Goal: Communication & Community: Answer question/provide support

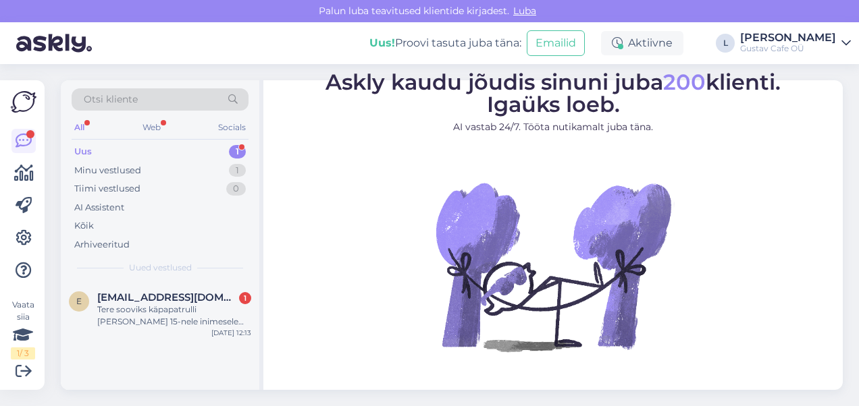
click at [121, 304] on div "Tere sooviks käpapatrulli [PERSON_NAME] 15-nele inimesele ringi kujulist 3kg 27…" at bounding box center [174, 316] width 154 height 24
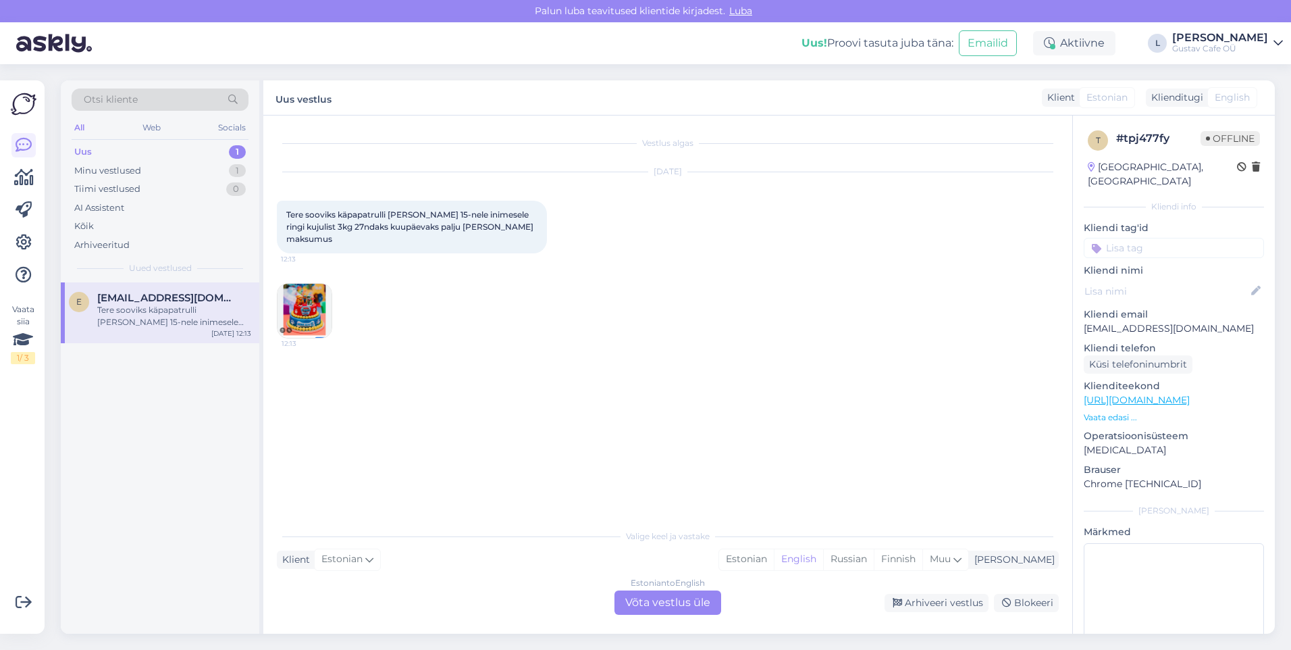
click at [443, 336] on div "[DATE] Tere sooviks käpapatrulli [PERSON_NAME] 15-nele inimesele ringi kujulist…" at bounding box center [668, 255] width 782 height 196
click at [774, 406] on div "Estonian" at bounding box center [746, 559] width 55 height 20
click at [710, 406] on div "Estonian to Estonian Võta vestlus üle" at bounding box center [667, 602] width 107 height 24
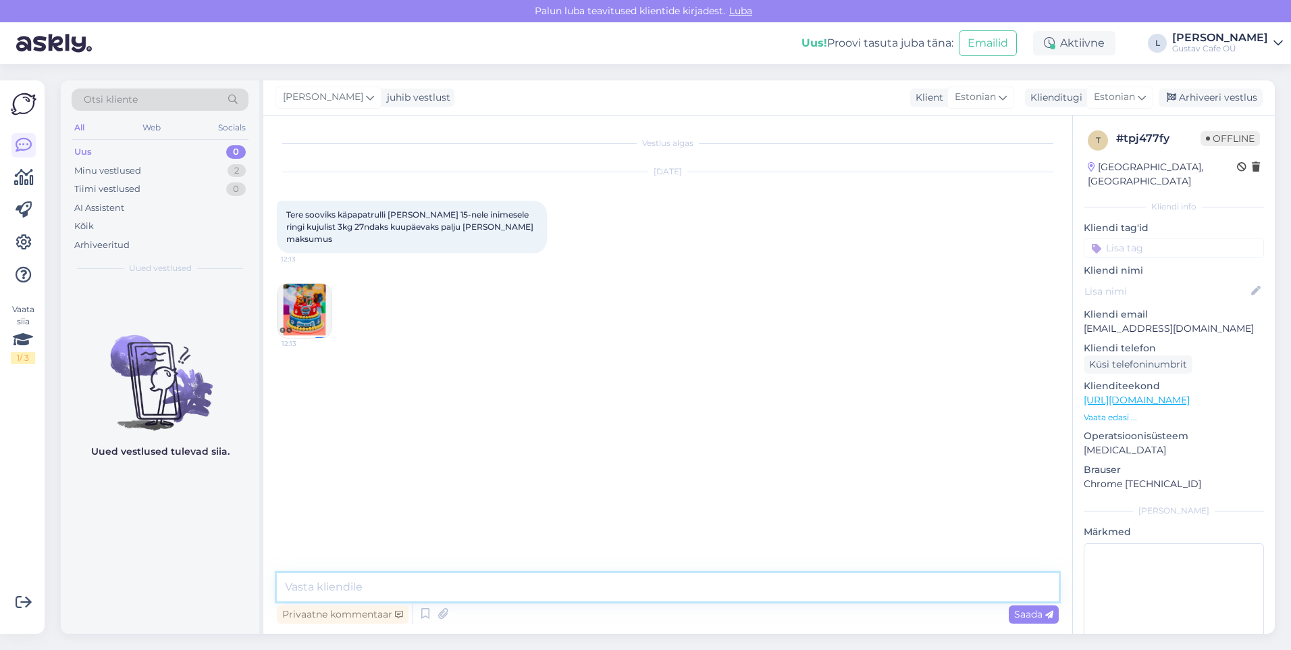
click at [518, 406] on textarea at bounding box center [668, 587] width 782 height 28
click at [288, 406] on textarea "tervist!" at bounding box center [668, 587] width 782 height 28
click at [332, 406] on textarea "Tervist!" at bounding box center [668, 587] width 782 height 28
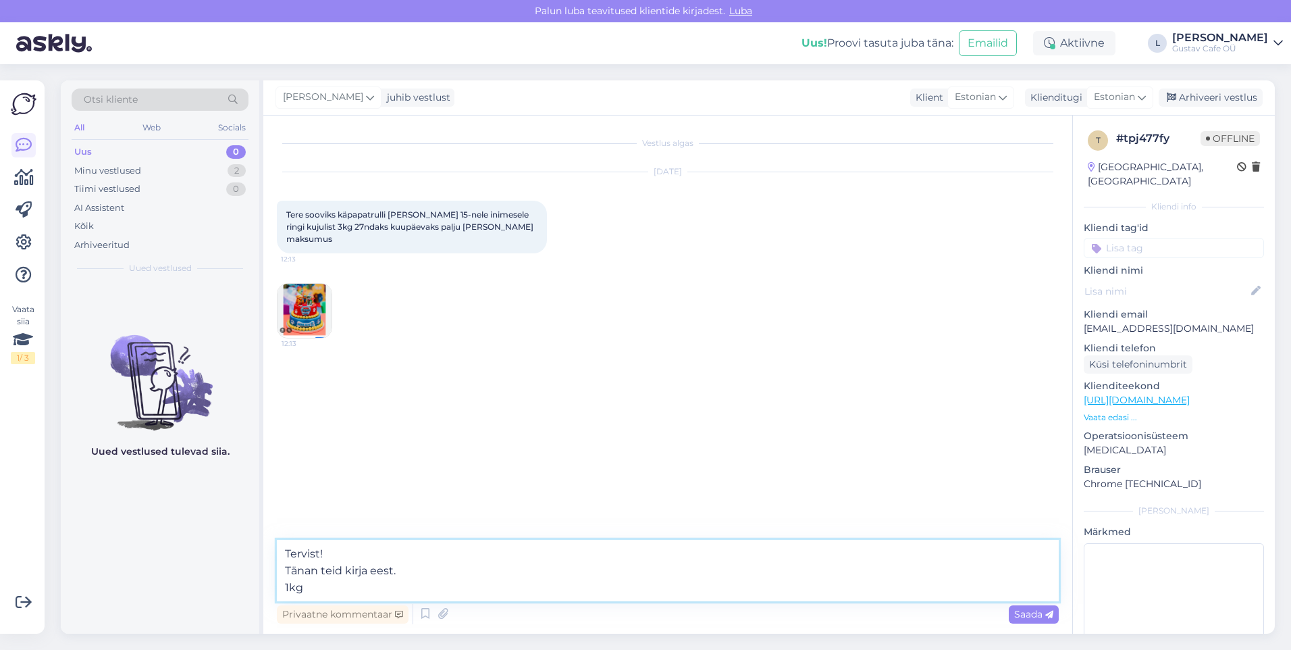
click at [317, 406] on textarea "Tervist! Tänan teid kirja eest. 1kg" at bounding box center [668, 569] width 782 height 61
click at [334, 406] on textarea "Tervist! Tänan teid kirja eest. 1kg" at bounding box center [668, 569] width 782 height 61
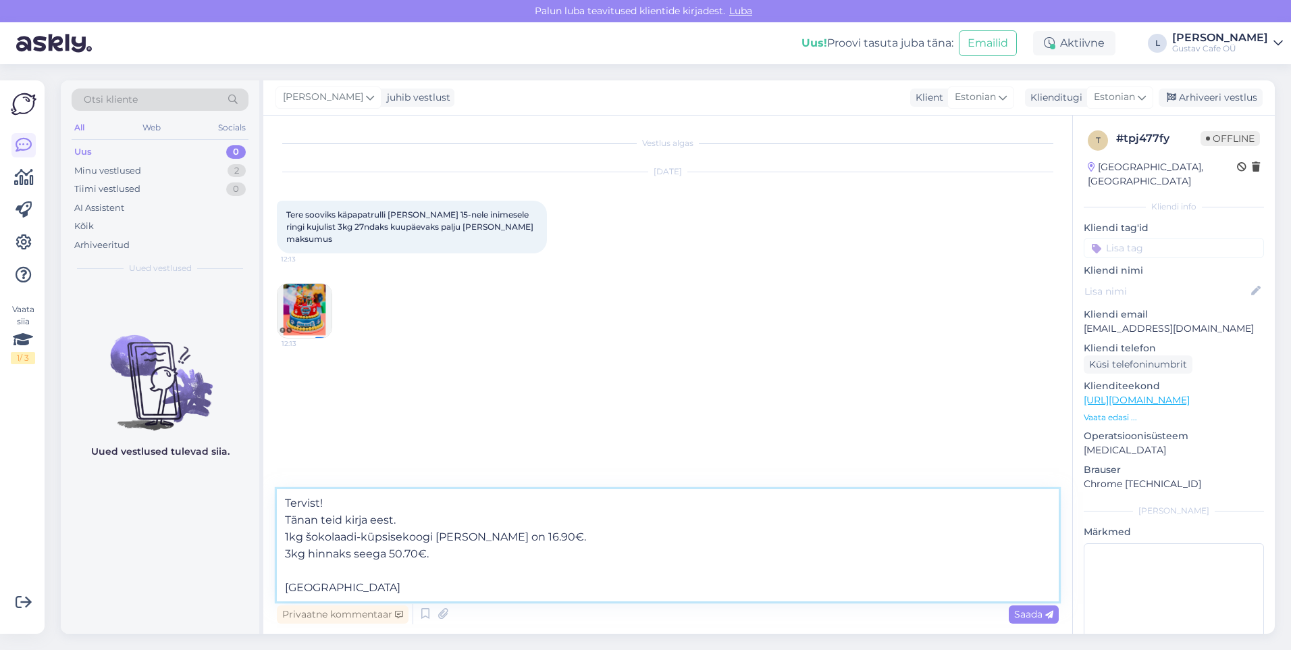
click at [323, 406] on textarea "Tervist! Tänan teid kirja eest. 1kg šokolaadi-küpsisekoogi [PERSON_NAME] on 16.…" at bounding box center [668, 545] width 782 height 112
type textarea "Tervist! Tänan teid kirja eest. 1kg šokolaadi-küpsisekoogi [PERSON_NAME] on 16.…"
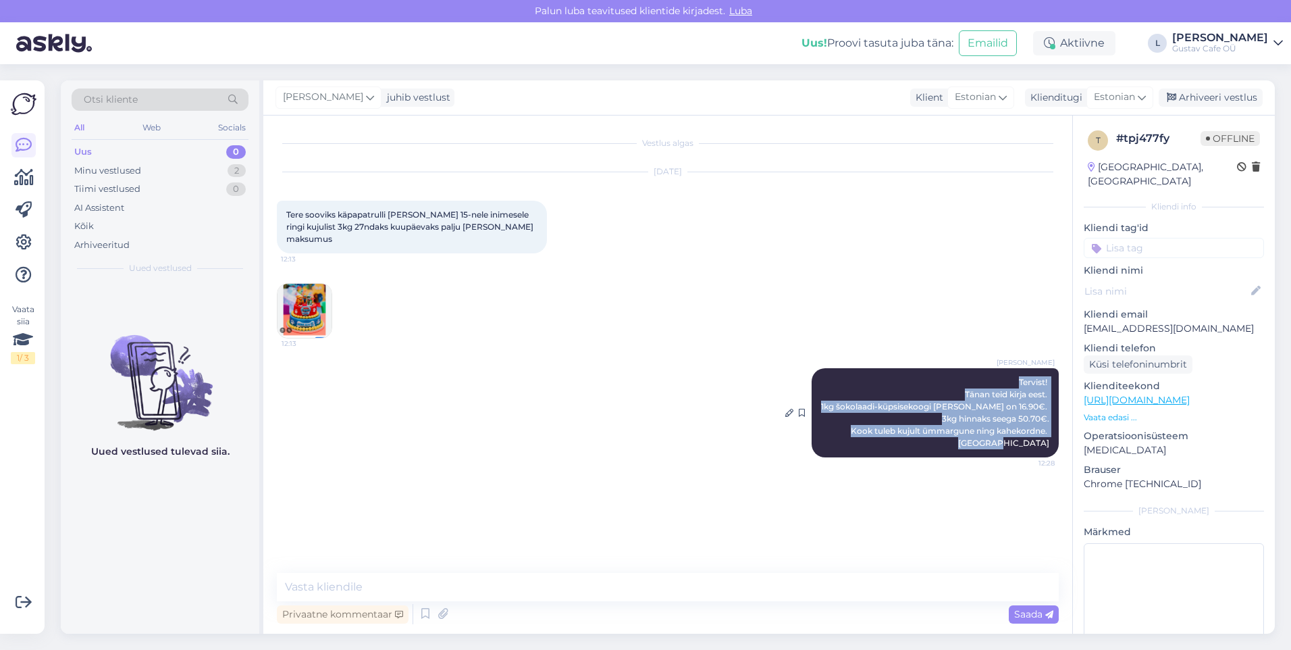
drag, startPoint x: 1052, startPoint y: 432, endPoint x: 994, endPoint y: 368, distance: 86.5
click at [858, 368] on div "[PERSON_NAME]! Tänan teid kirja eest. 1kg šokolaadi-küpsisekoogi [PERSON_NAME] …" at bounding box center [935, 412] width 247 height 89
copy span "Tervist! Tänan teid kirja eest. 1kg šokolaadi-küpsisekoogi [PERSON_NAME] on 16.…"
click at [783, 402] on div "[PERSON_NAME]! Tänan teid kirja eest. 1kg šokolaadi-küpsisekoogi [PERSON_NAME] …" at bounding box center [668, 412] width 782 height 119
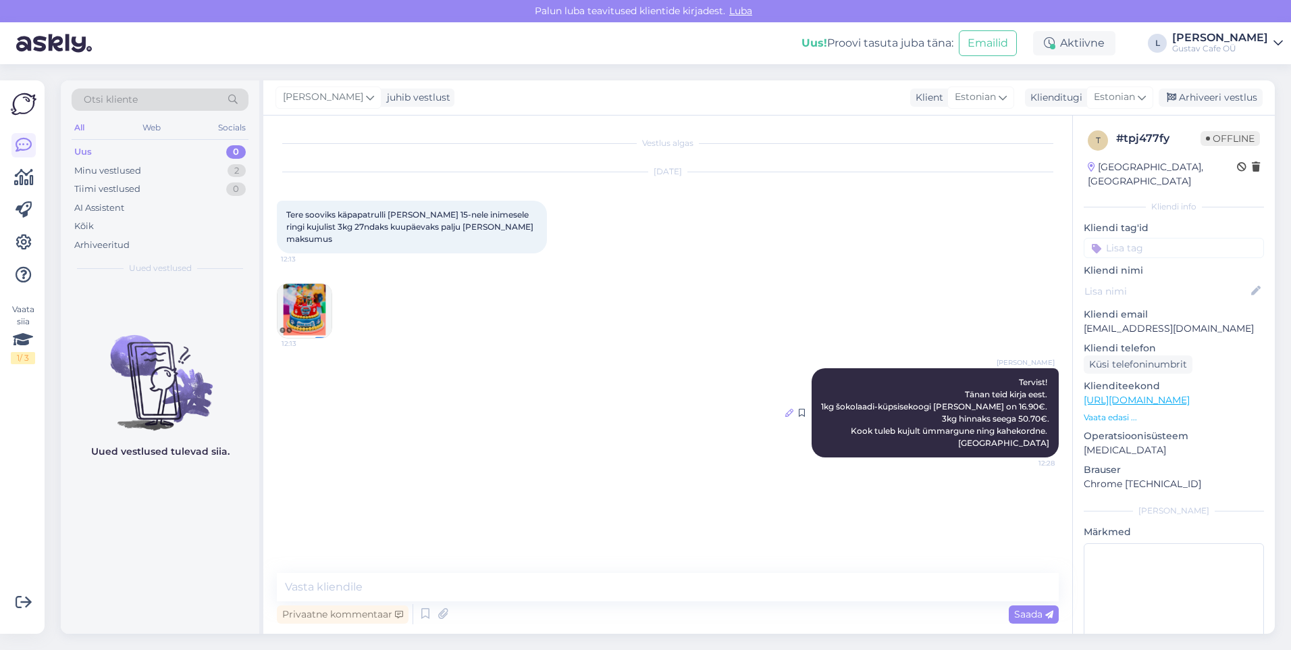
click at [790, 406] on icon at bounding box center [789, 413] width 8 height 8
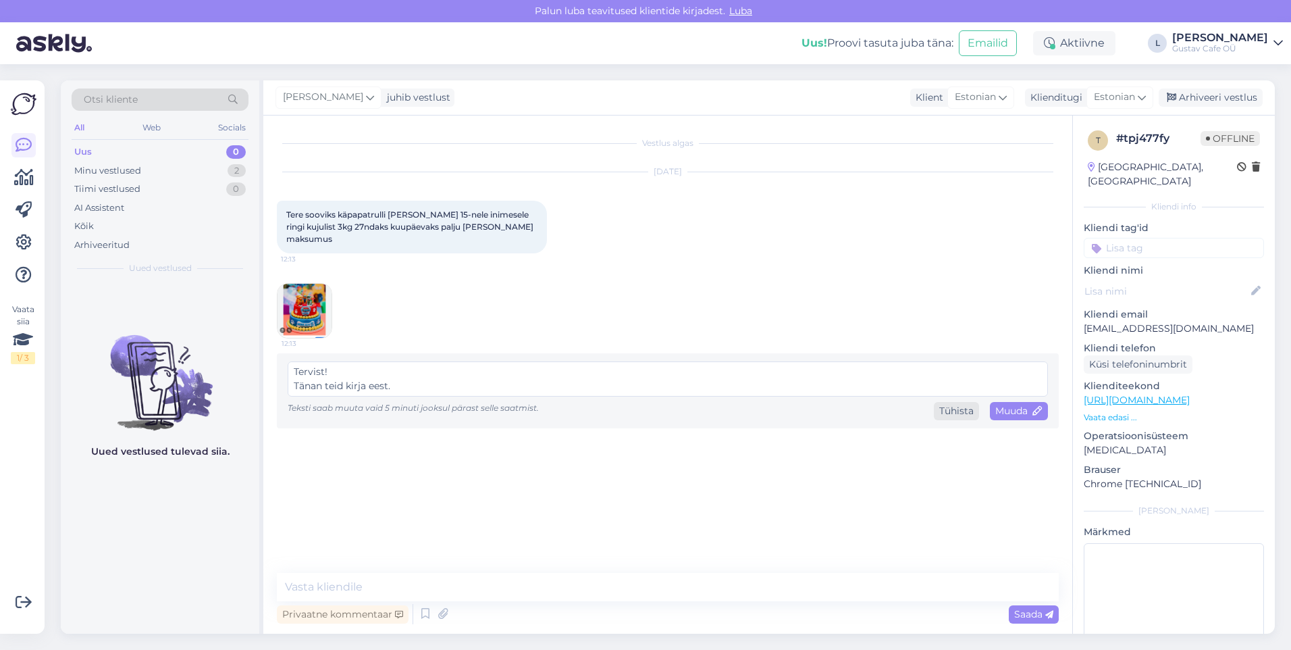
click at [858, 404] on div "Tühista" at bounding box center [956, 411] width 45 height 18
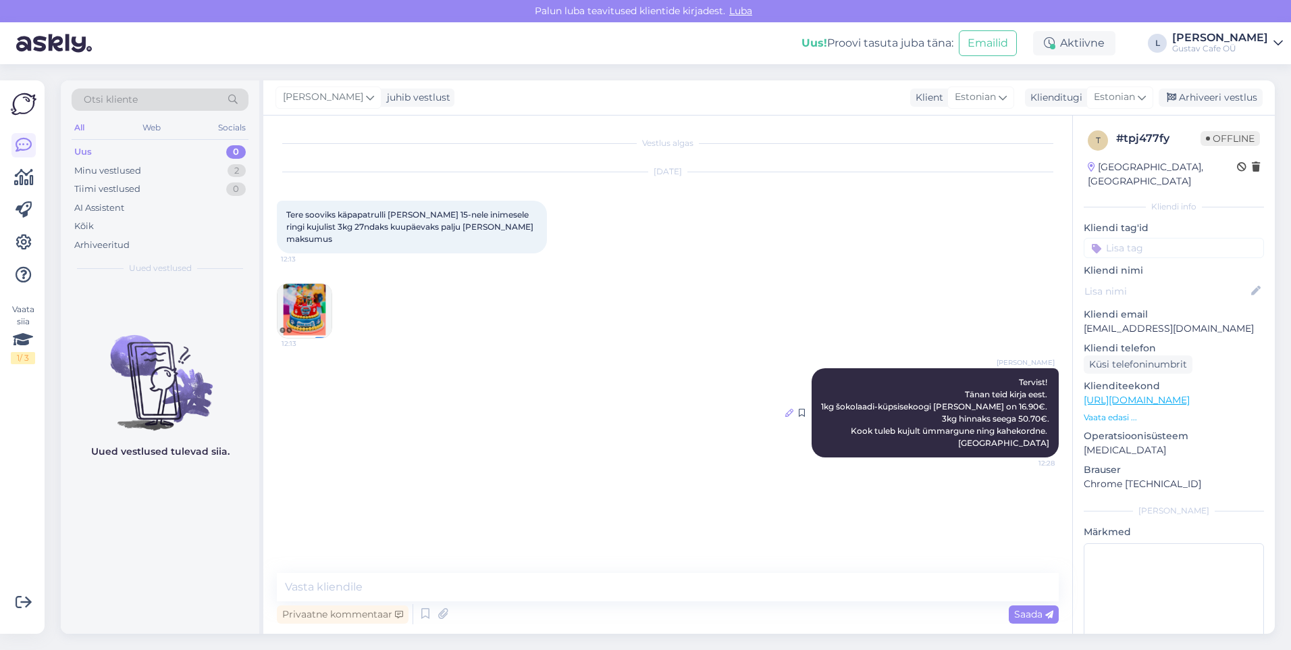
click at [785, 406] on icon at bounding box center [789, 413] width 8 height 8
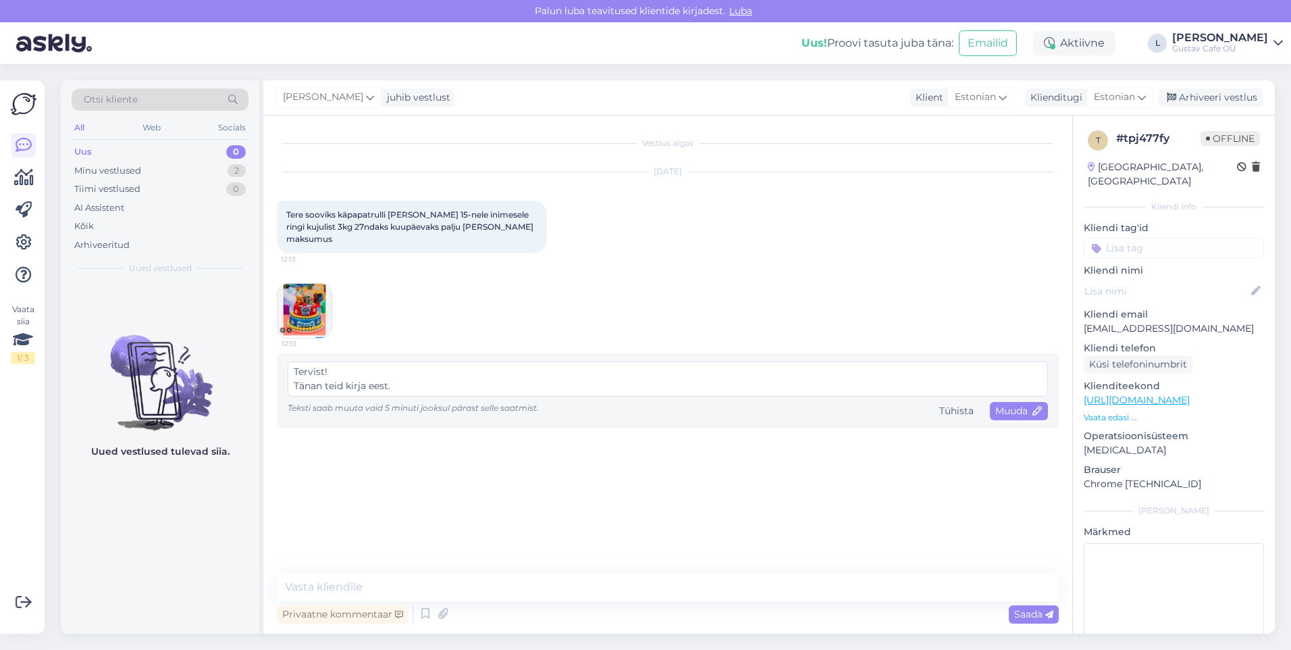
click at [519, 363] on textarea "Tervist! Tänan teid kirja eest. 1kg šokolaadi-küpsisekoogi [PERSON_NAME] on 16.…" at bounding box center [668, 378] width 760 height 35
click at [858, 404] on span "Muuda" at bounding box center [1018, 410] width 47 height 12
type textarea "Tervist! Tänan teid kirja eest. 1kg šokolaadi-küpsisekoogi [PERSON_NAME] on 16.…"
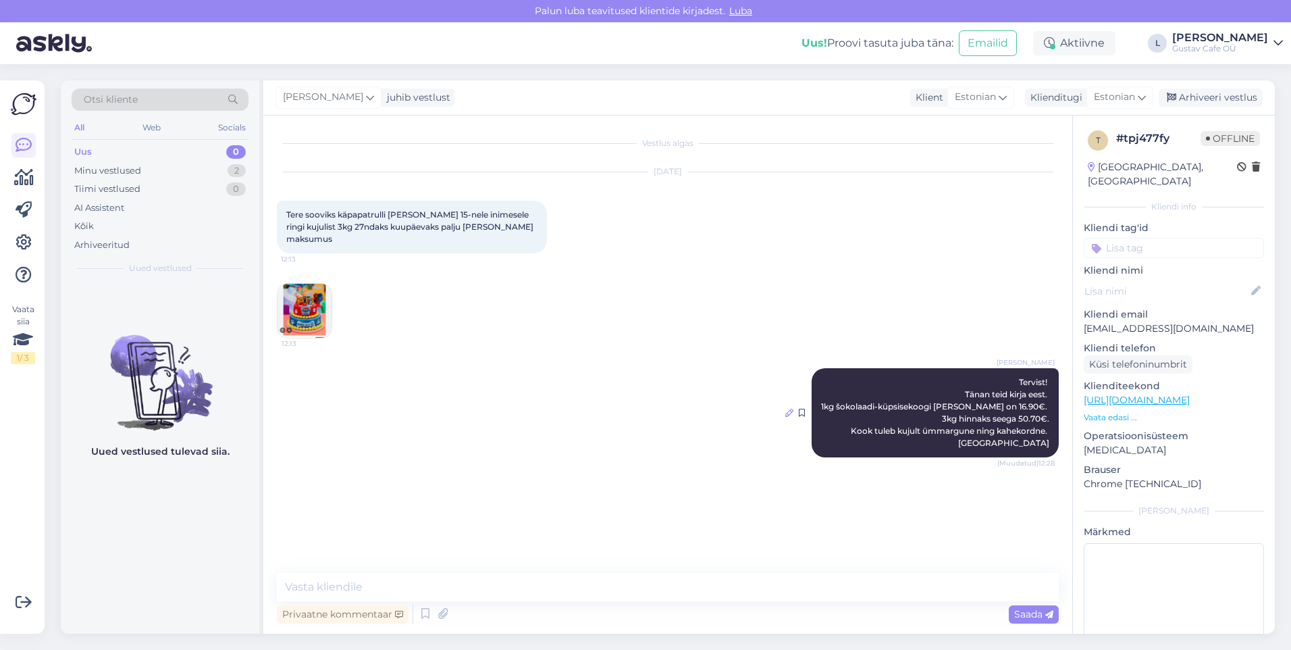
click at [790, 406] on icon at bounding box center [789, 413] width 8 height 8
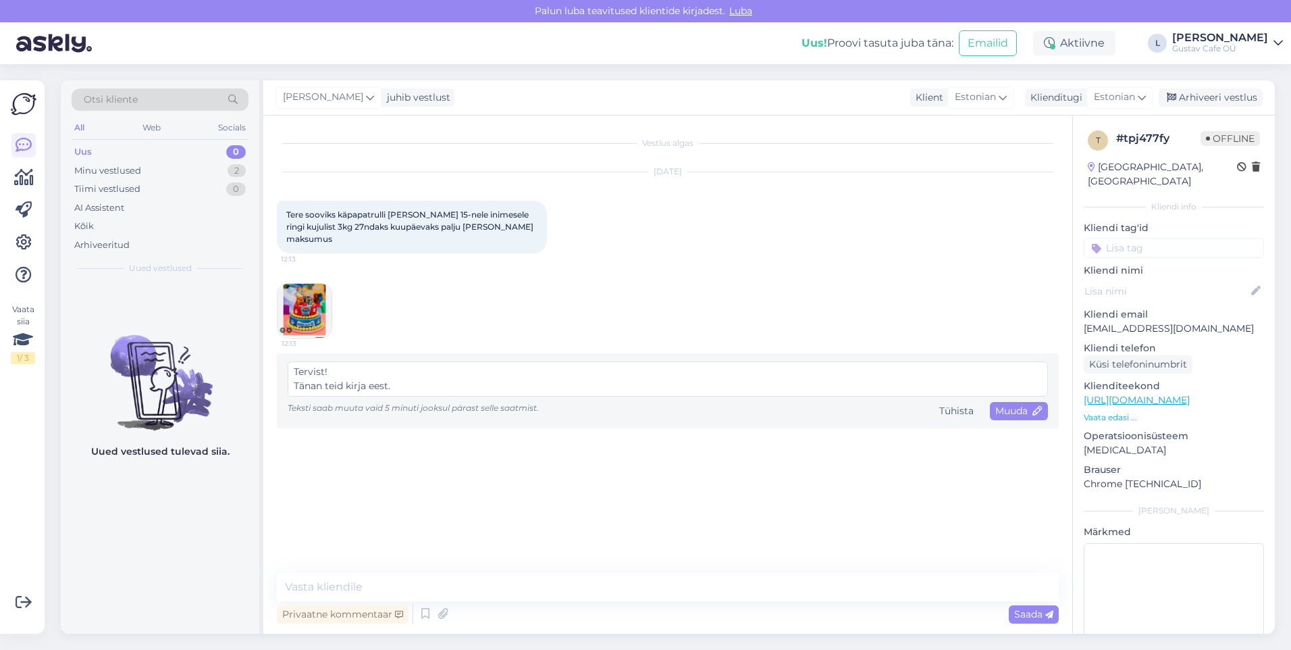
drag, startPoint x: 1018, startPoint y: 399, endPoint x: 961, endPoint y: 415, distance: 59.6
click at [858, 404] on span "Muuda" at bounding box center [1018, 410] width 47 height 12
type textarea "Tervist! Tänan teid kirja eest. 1kg šokolaadi-küpsisekoogi [PERSON_NAME] on 16.…"
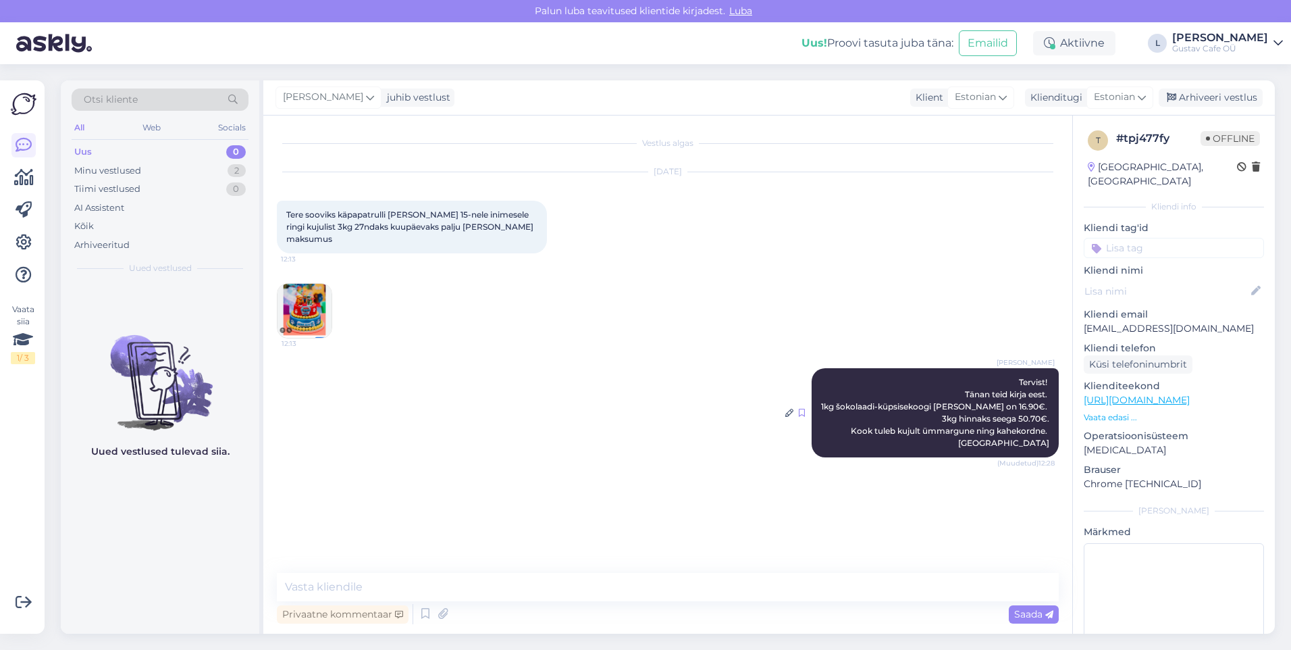
click at [802, 406] on icon at bounding box center [802, 413] width 6 height 8
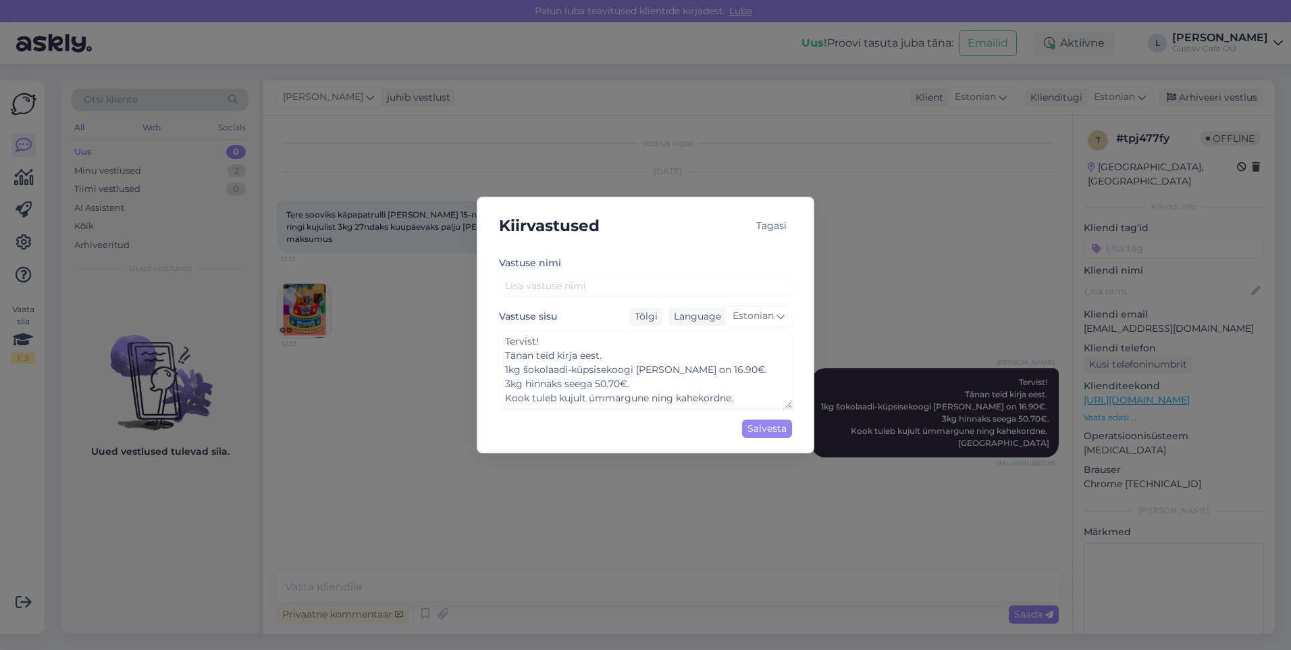
type textarea "Tervist! Tänan teid kirja eest. 1kg šokolaadi-küpsisekoogi [PERSON_NAME] on 16.…"
drag, startPoint x: 766, startPoint y: 217, endPoint x: 918, endPoint y: 372, distance: 216.3
click at [768, 219] on div "Tagasi" at bounding box center [771, 226] width 41 height 18
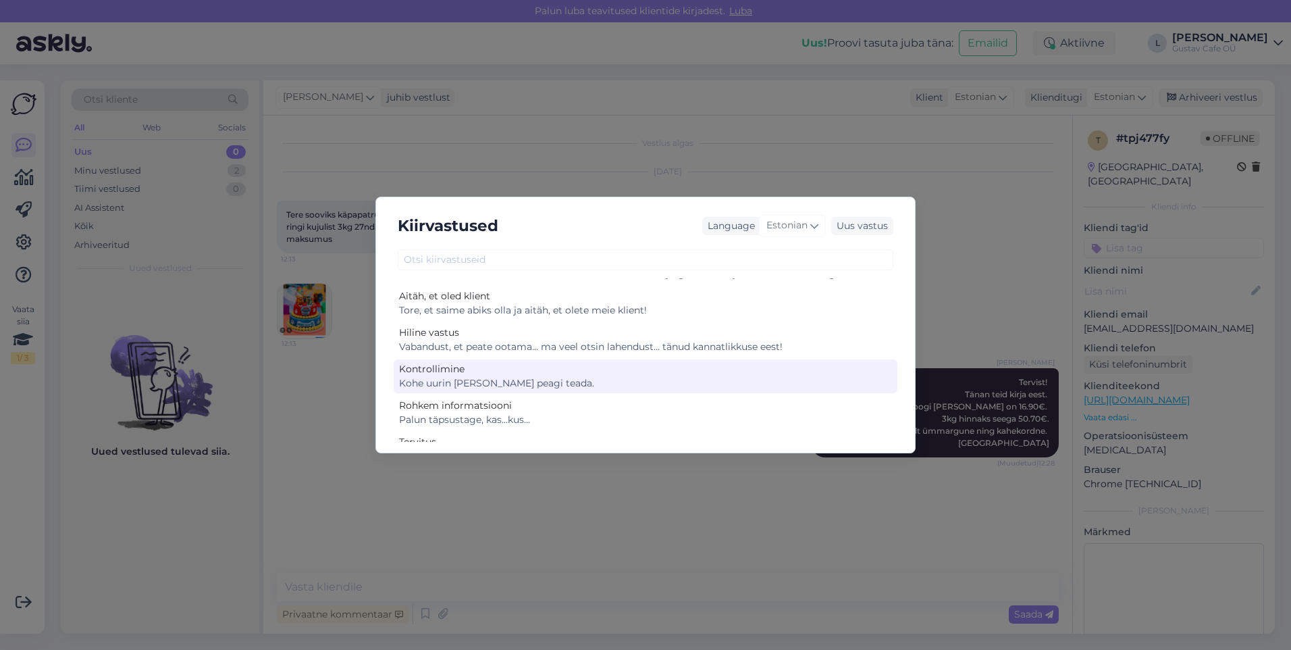
scroll to position [61, 0]
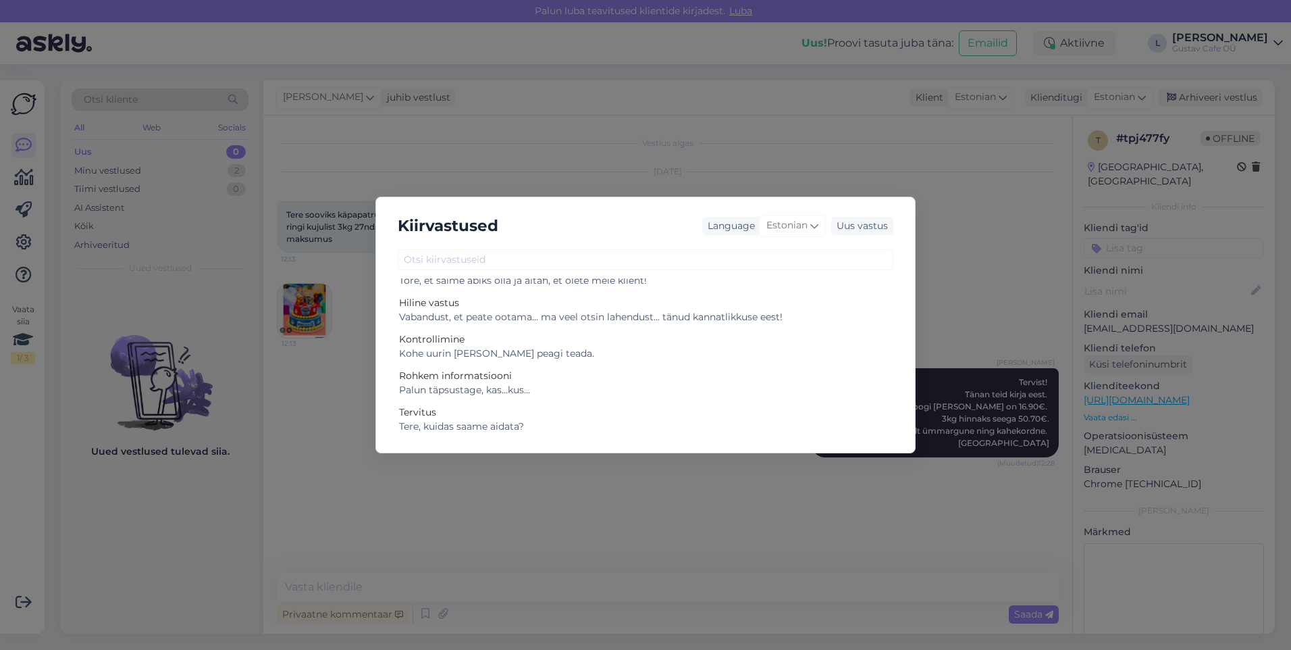
click at [858, 240] on div "Kiirvastused Language Estonian Uus vastus Aitäh Tore, et saime abiks olla. Kui …" at bounding box center [645, 325] width 1291 height 650
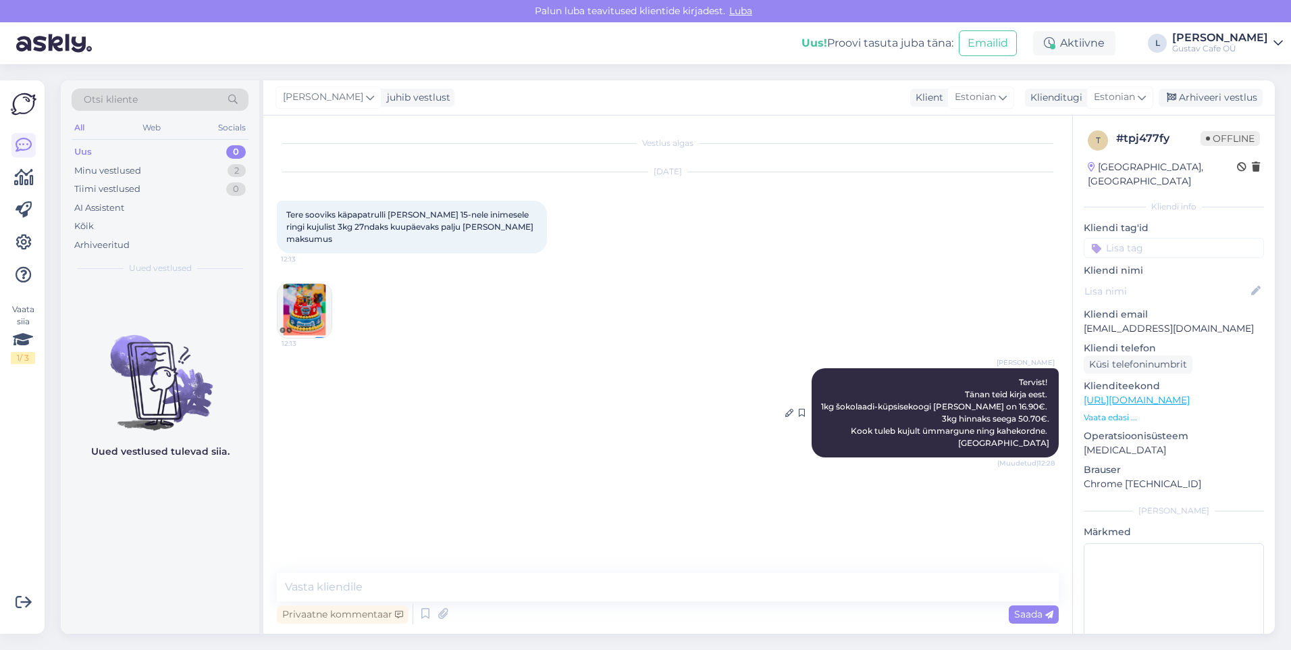
click at [858, 406] on div "[PERSON_NAME]! Tänan teid kirja eest. 1kg šokolaadi-küpsisekoogi [PERSON_NAME] …" at bounding box center [935, 412] width 247 height 89
click at [781, 402] on div "[PERSON_NAME]! Tänan teid kirja eest. 1kg šokolaadi-küpsisekoogi [PERSON_NAME] …" at bounding box center [668, 412] width 782 height 119
click at [790, 406] on icon at bounding box center [789, 413] width 8 height 8
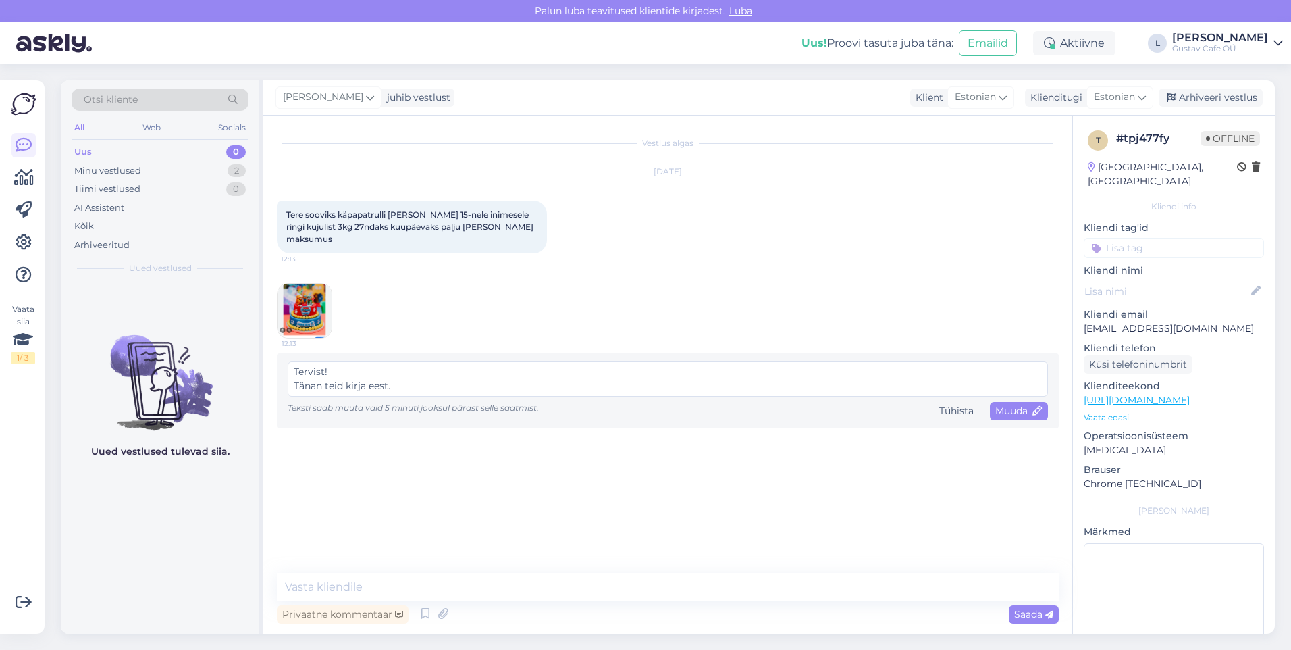
scroll to position [57, 0]
click at [532, 361] on textarea "Tervist! Tänan teid kirja eest. 1kg šokolaadi-küpsisekoogi [PERSON_NAME] on 16.…" at bounding box center [668, 378] width 760 height 35
click at [376, 373] on textarea "Tervist! Tänan teid kirja eest. 1kg šokolaadi-küpsisekoogi [PERSON_NAME] on 16.…" at bounding box center [668, 378] width 760 height 35
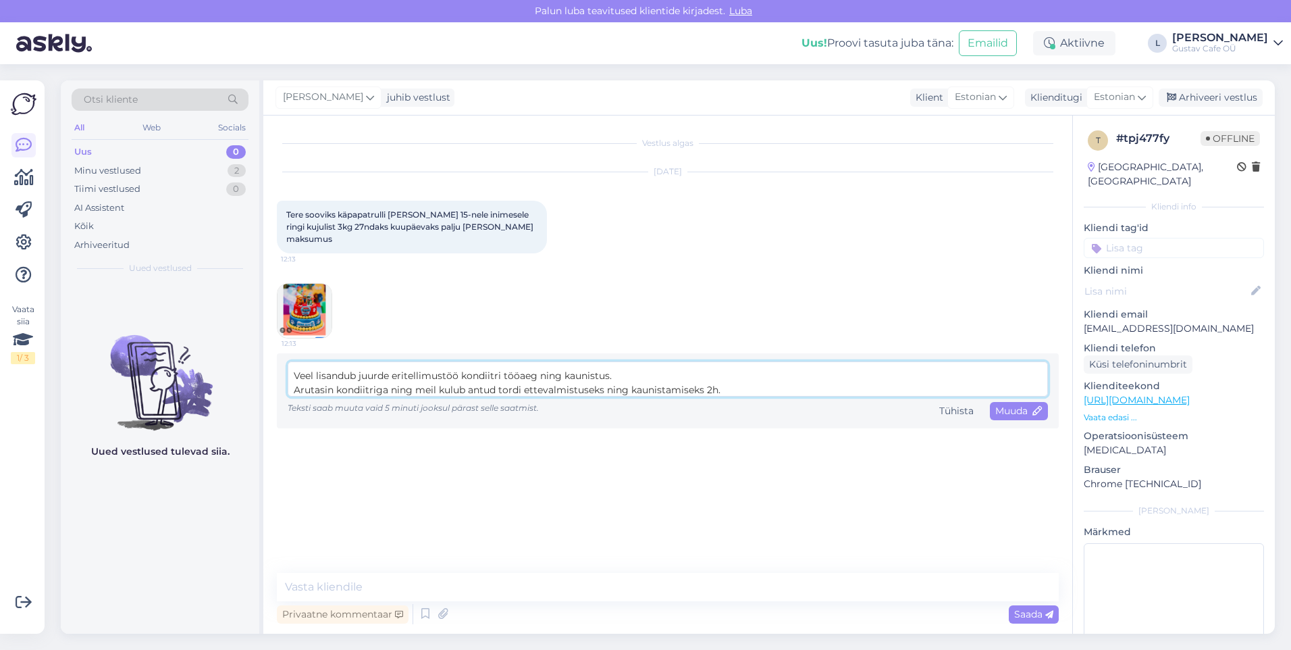
scroll to position [265, 0]
type textarea "Tervist! Tänan teid kirja eest. 1kg šokolaadi-küpsisekoogi [PERSON_NAME] on 16.…"
click at [858, 402] on div "Muuda" at bounding box center [1019, 411] width 58 height 18
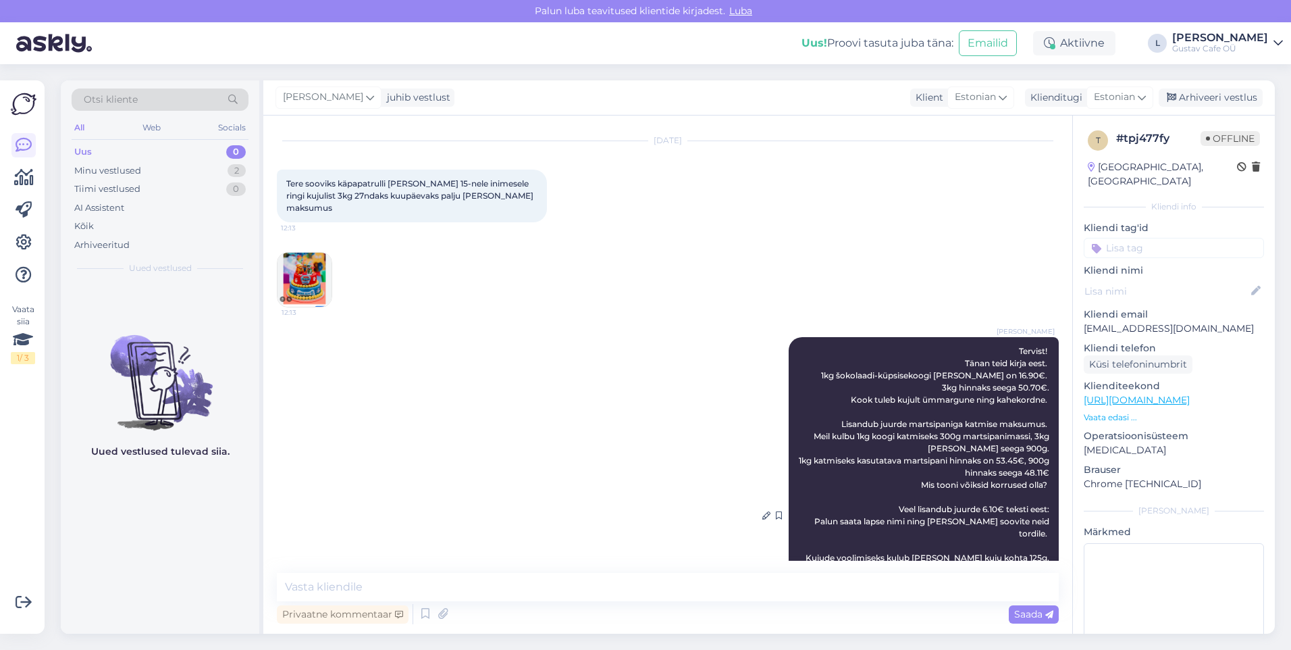
scroll to position [0, 0]
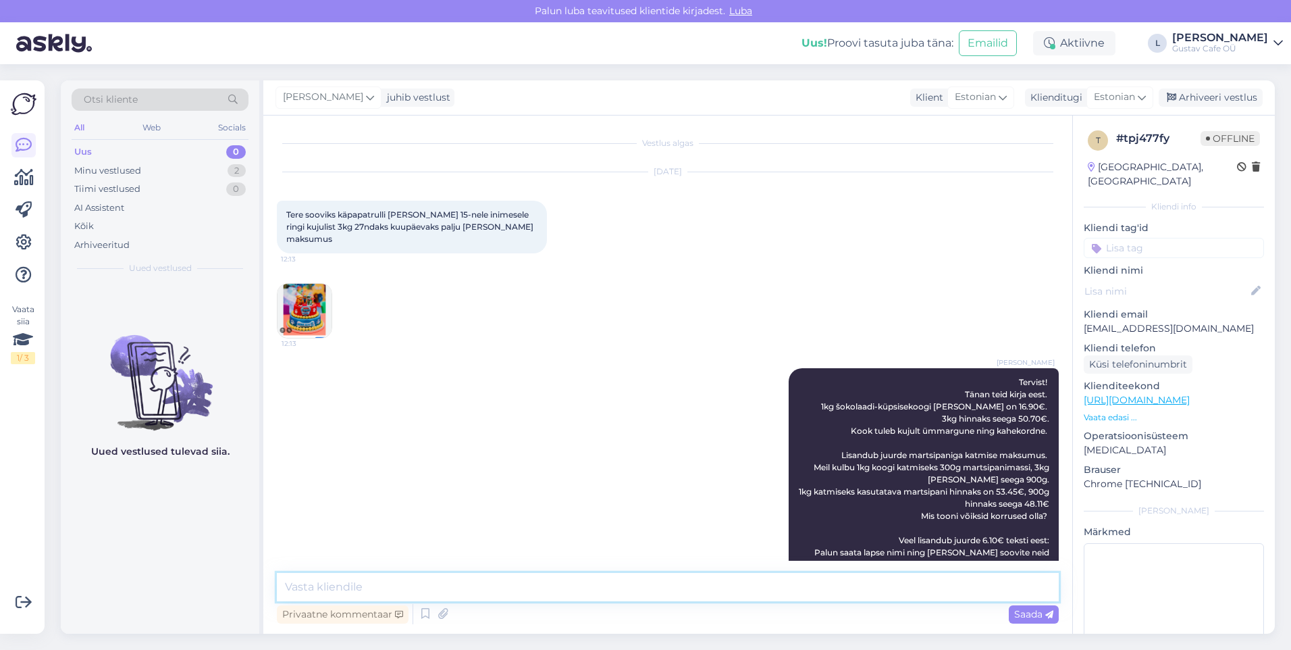
click at [427, 406] on textarea at bounding box center [668, 587] width 782 height 28
click at [668, 406] on textarea "[PERSON_NAME] soovite tellimust 27.09 [PERSON_NAME] [GEOGRAPHIC_DATA] või [GEOG…" at bounding box center [668, 587] width 782 height 28
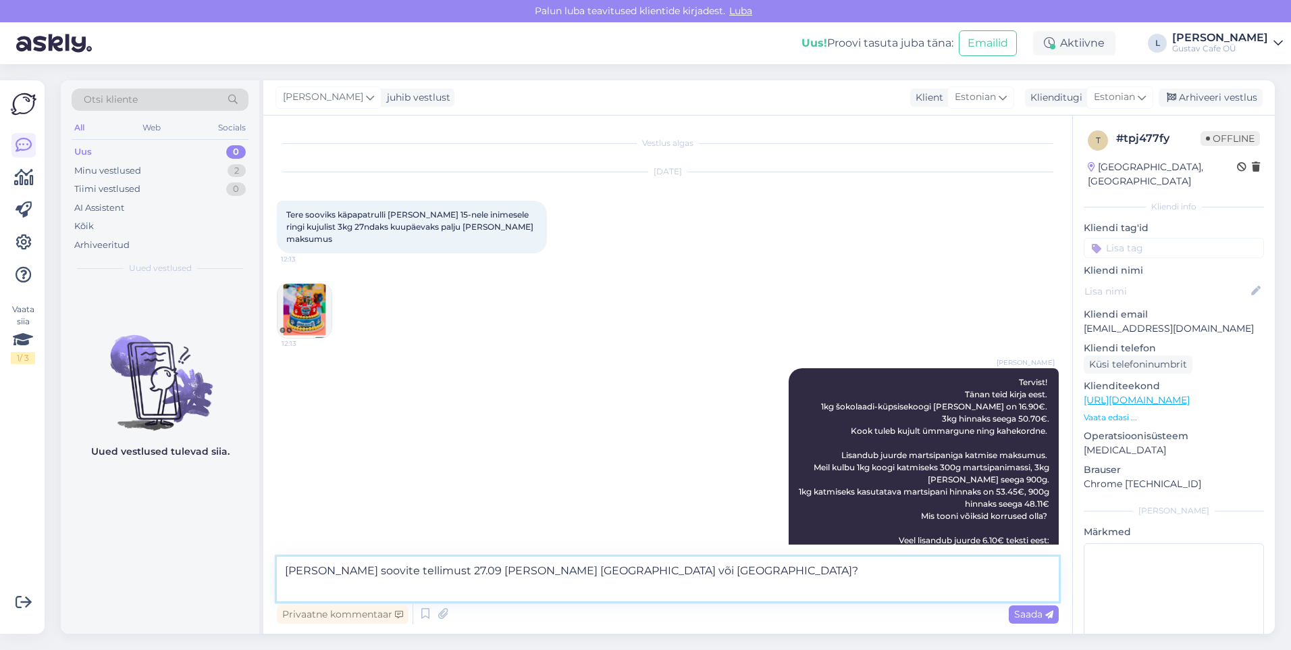
paste textarea "[URL][DOMAIN_NAME]"
type textarea "[PERSON_NAME] soovite tellimust 27.09 [PERSON_NAME] [GEOGRAPHIC_DATA] või [GEOG…"
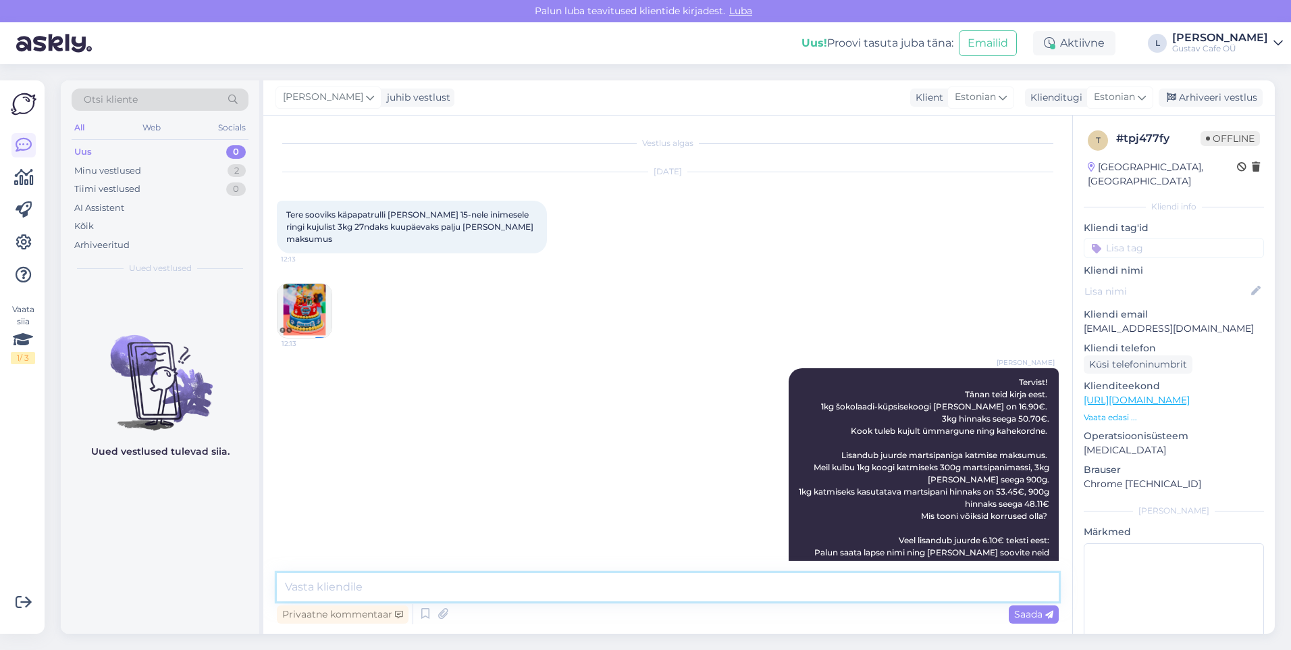
scroll to position [237, 0]
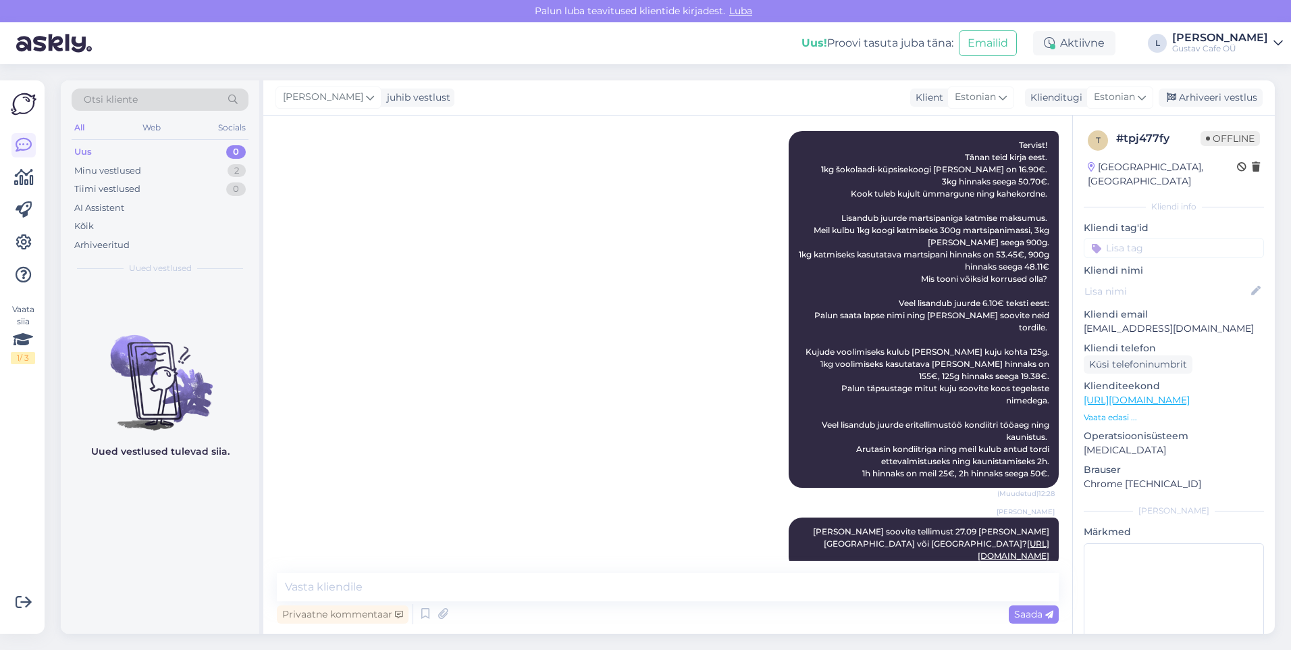
click at [858, 321] on p "[EMAIL_ADDRESS][DOMAIN_NAME]" at bounding box center [1174, 328] width 180 height 14
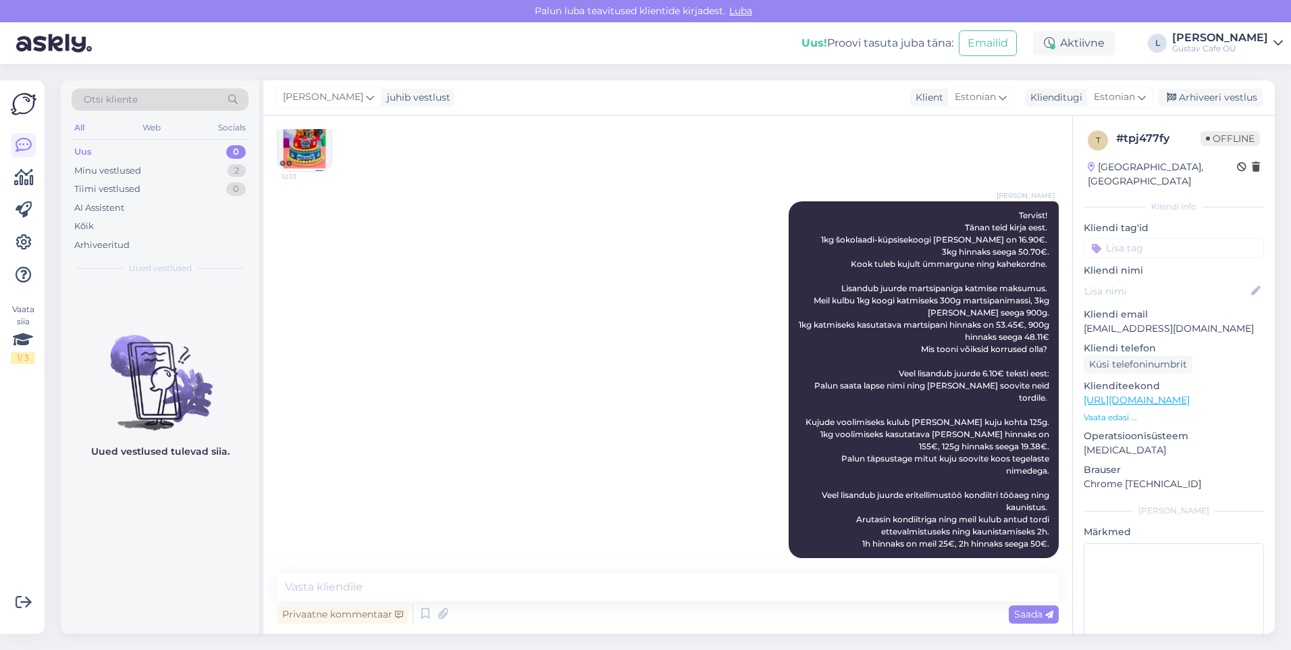
scroll to position [0, 0]
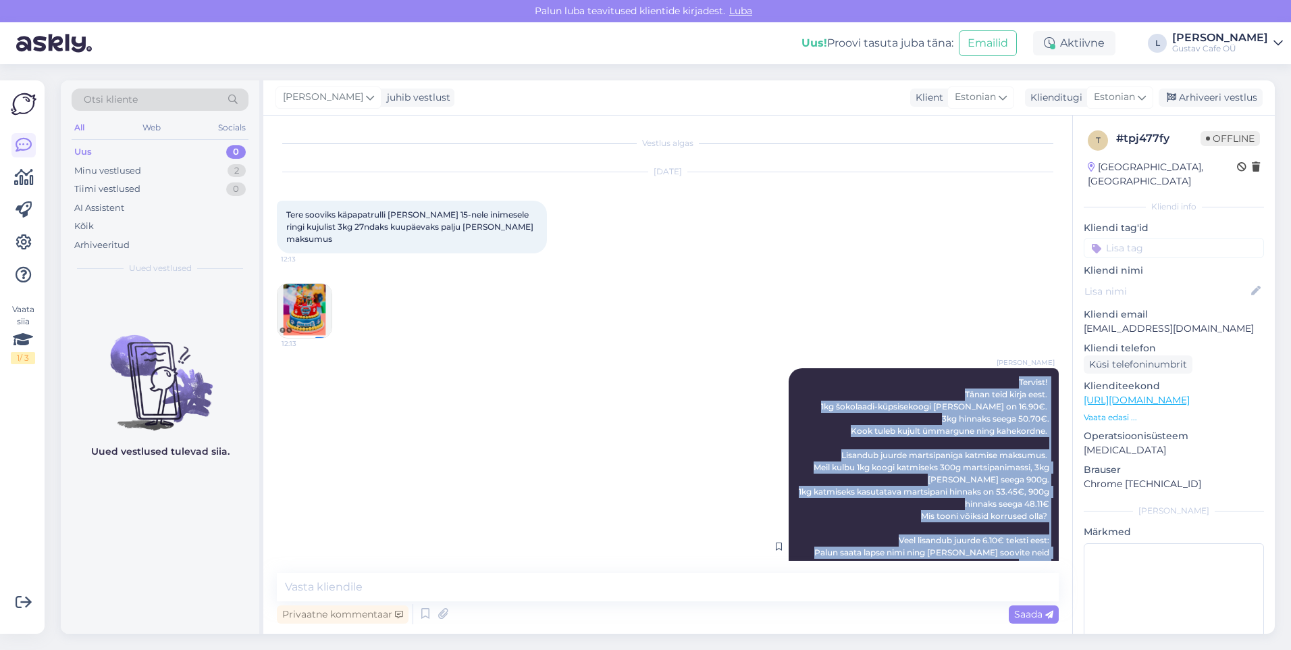
drag, startPoint x: 1037, startPoint y: 451, endPoint x: 890, endPoint y: 371, distance: 167.7
click at [858, 371] on div "[PERSON_NAME]! Tänan teid kirja eest. 1kg šokolaadi-küpsisekoogi [PERSON_NAME] …" at bounding box center [924, 546] width 270 height 357
drag, startPoint x: 890, startPoint y: 371, endPoint x: 920, endPoint y: 385, distance: 32.9
copy span "Tervist! Tänan teid kirja eest. 1kg šokolaadi-küpsisekoogi [PERSON_NAME] on 16.…"
click at [722, 406] on div "[PERSON_NAME]! Tänan teid kirja eest. 1kg šokolaadi-küpsisekoogi [PERSON_NAME] …" at bounding box center [668, 546] width 782 height 386
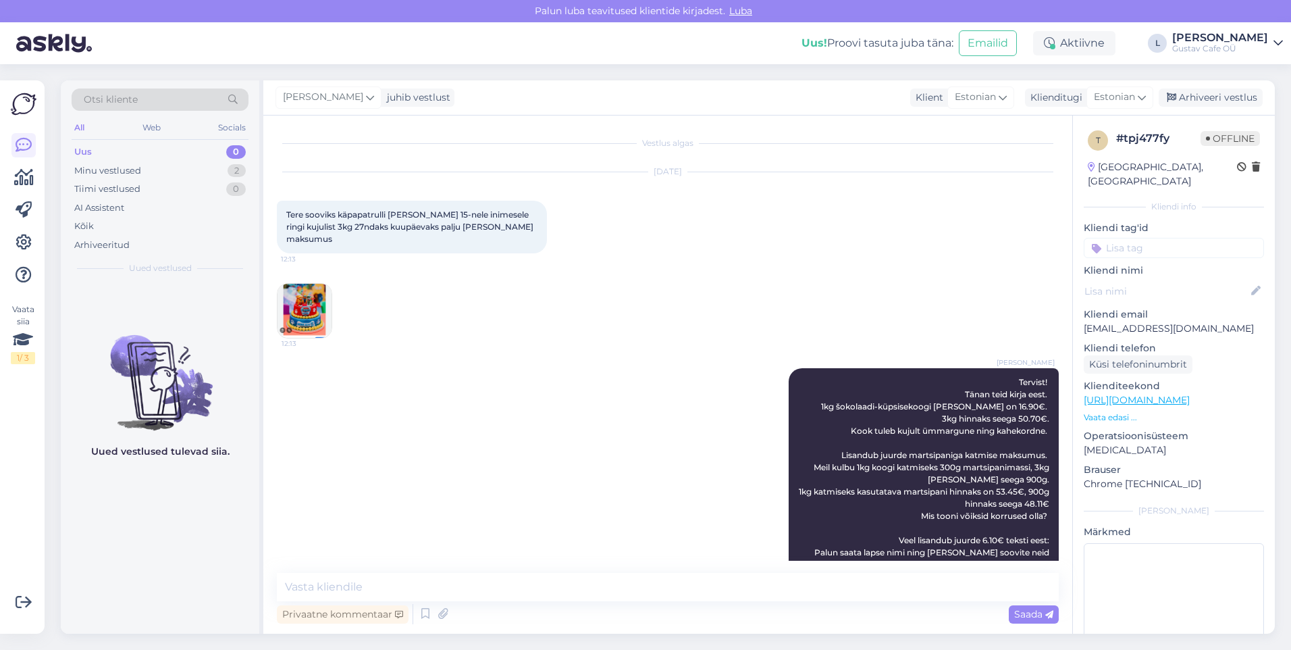
scroll to position [237, 0]
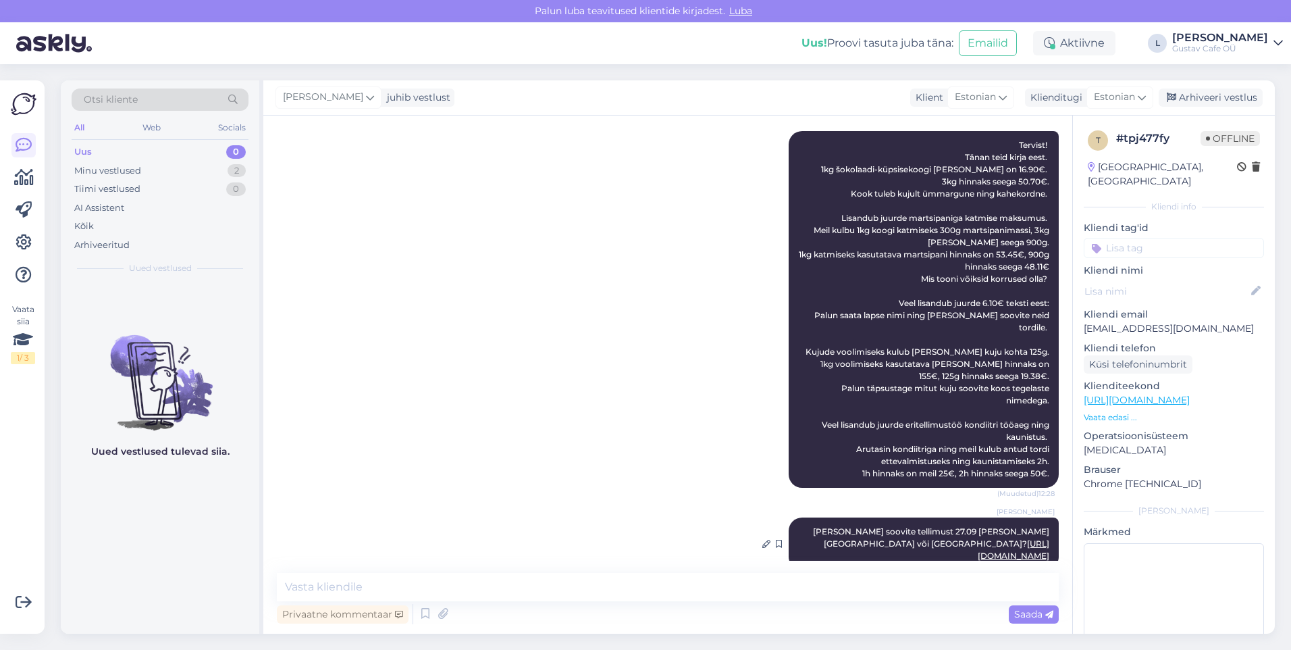
drag, startPoint x: 1047, startPoint y: 535, endPoint x: 828, endPoint y: 509, distance: 221.0
click at [828, 406] on div "[PERSON_NAME] soovite tellimust 27.09 [PERSON_NAME] [GEOGRAPHIC_DATA] või [GEOG…" at bounding box center [924, 543] width 270 height 53
drag, startPoint x: 828, startPoint y: 509, endPoint x: 843, endPoint y: 506, distance: 15.2
copy span "[PERSON_NAME] soovite tellimust 27.09 [PERSON_NAME] [GEOGRAPHIC_DATA] või [GEOG…"
drag, startPoint x: 1224, startPoint y: 315, endPoint x: 1083, endPoint y: 314, distance: 141.1
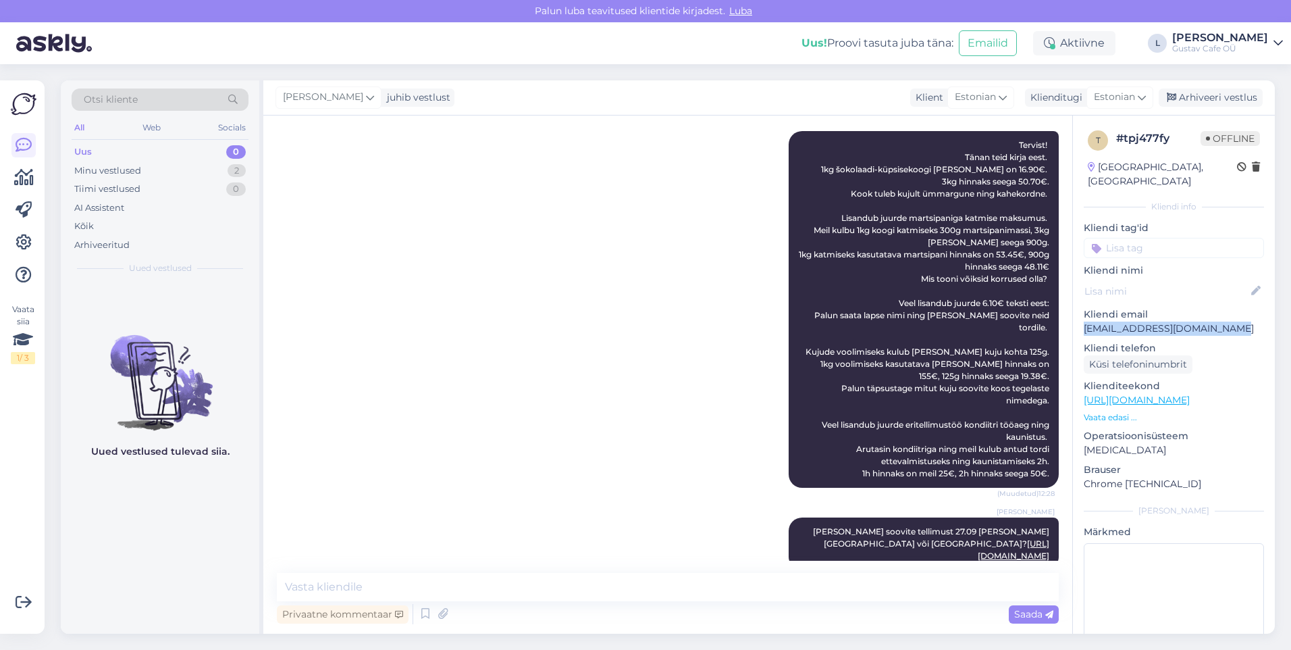
click at [858, 314] on div "t # tpj477fy Offline [GEOGRAPHIC_DATA], [GEOGRAPHIC_DATA] info Kliendi tag'id K…" at bounding box center [1174, 399] width 202 height 569
drag, startPoint x: 1083, startPoint y: 314, endPoint x: 1098, endPoint y: 314, distance: 14.9
copy p "[EMAIL_ADDRESS][DOMAIN_NAME]"
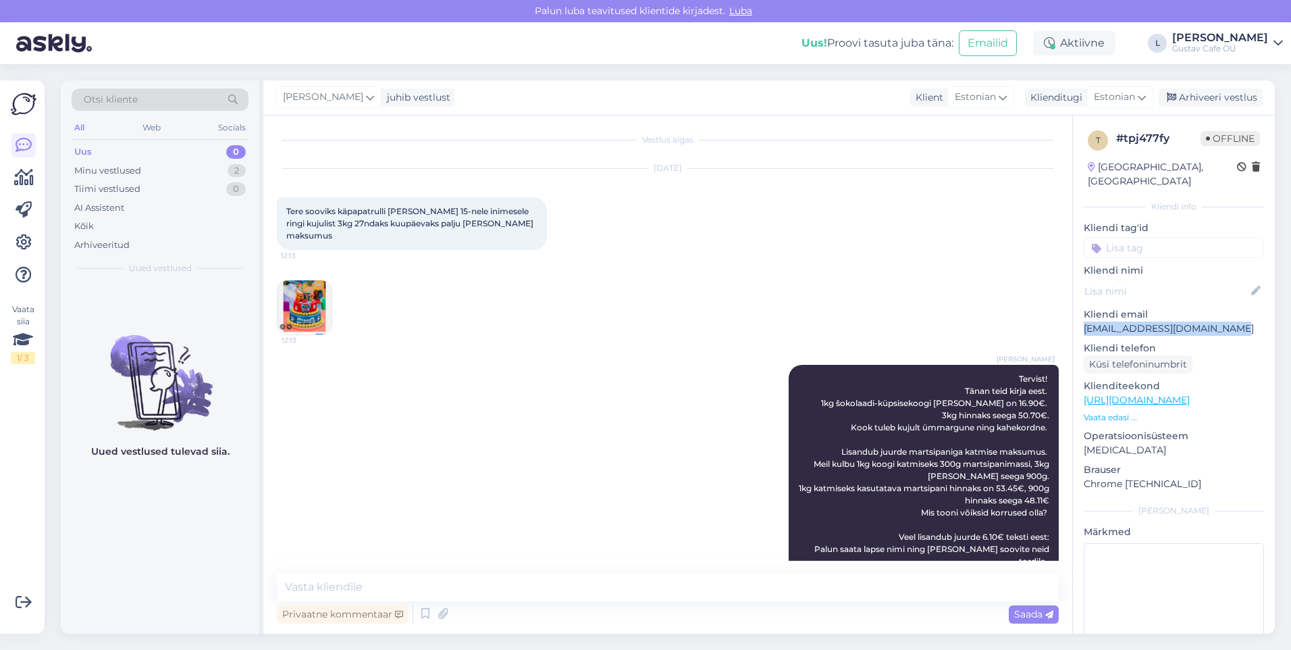
scroll to position [0, 0]
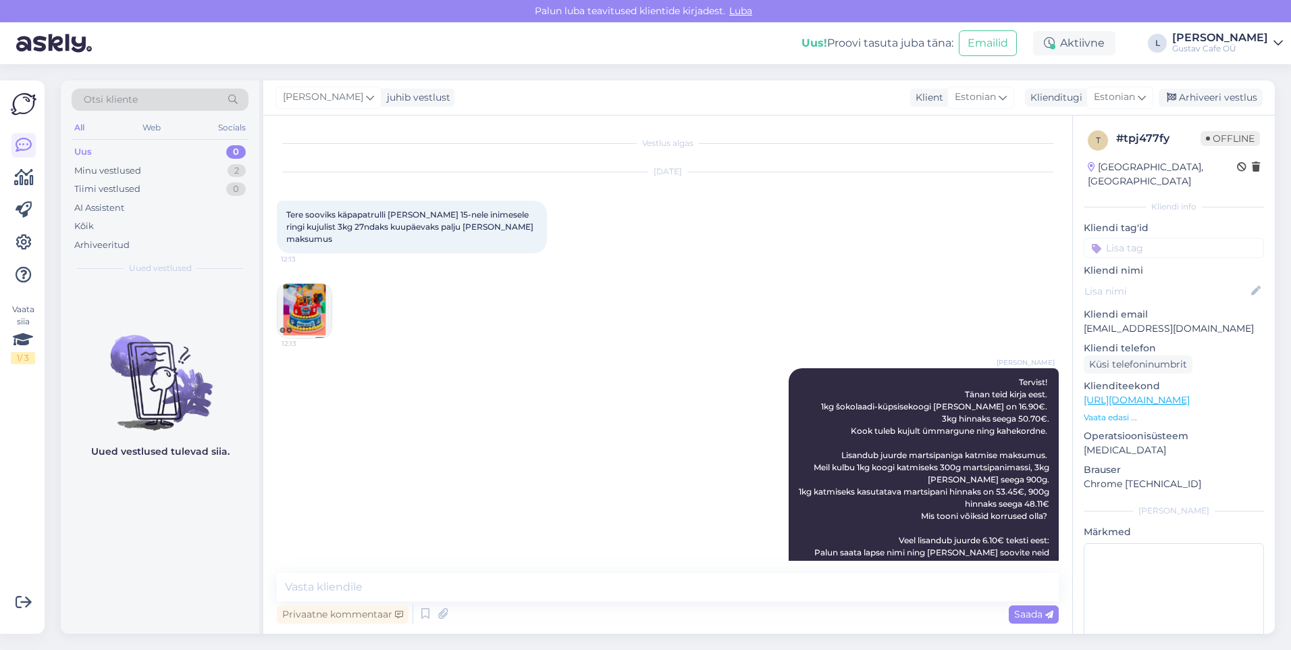
click at [452, 284] on div "[DATE] Tere sooviks käpapatrulli [PERSON_NAME] 15-nele inimesele ringi kujulist…" at bounding box center [668, 255] width 782 height 196
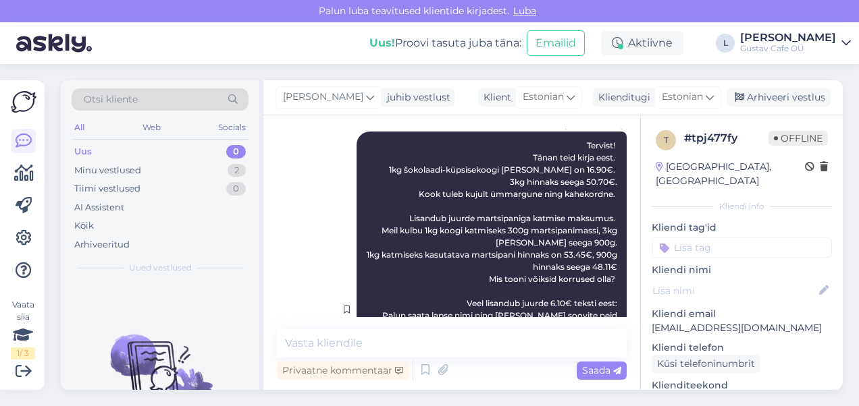
scroll to position [479, 0]
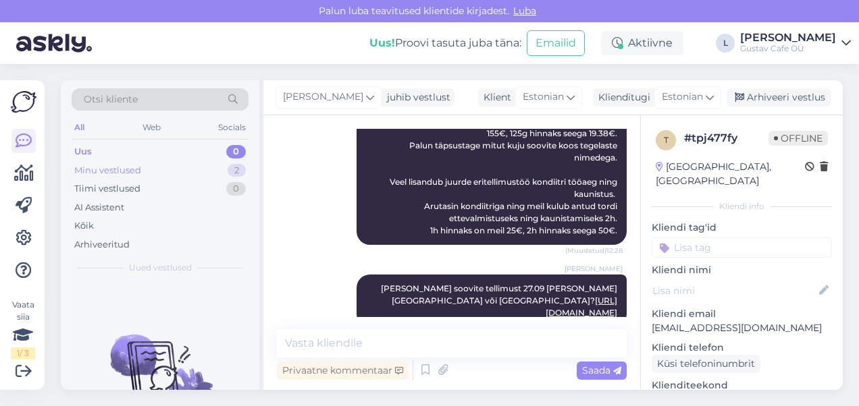
click at [152, 180] on div "Tiimi vestlused 0" at bounding box center [160, 189] width 177 height 19
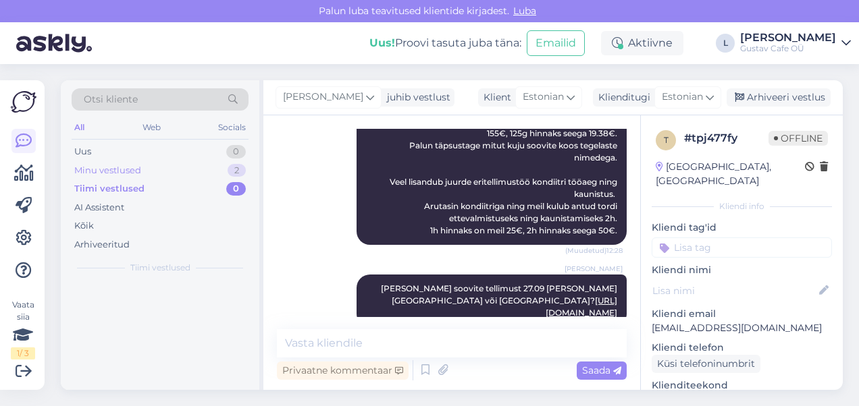
click at [153, 176] on div "Minu vestlused 2" at bounding box center [160, 170] width 177 height 19
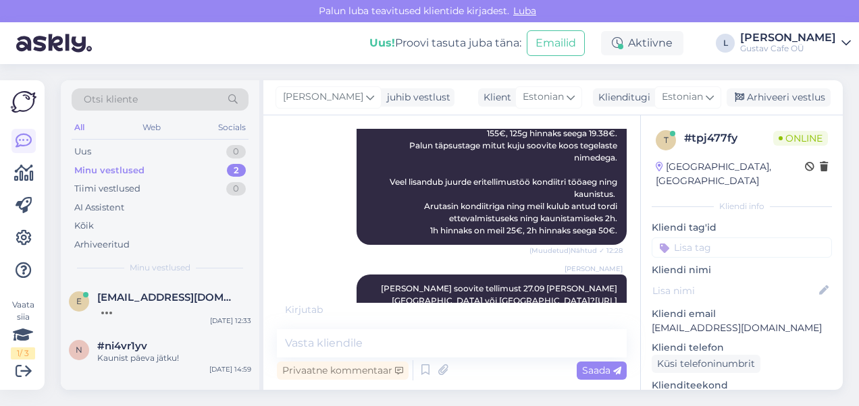
scroll to position [494, 0]
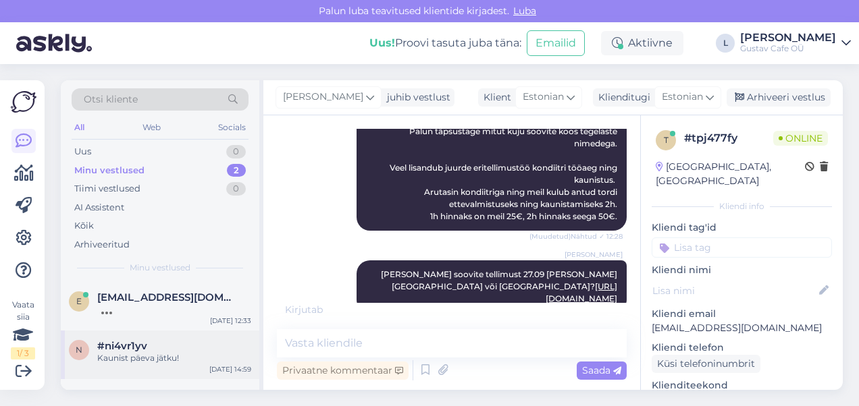
click at [173, 346] on div "#ni4vr1yv" at bounding box center [174, 346] width 154 height 12
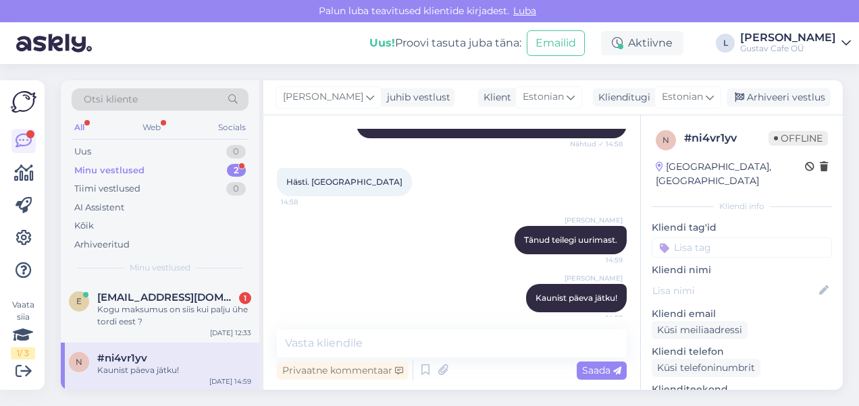
scroll to position [1164, 0]
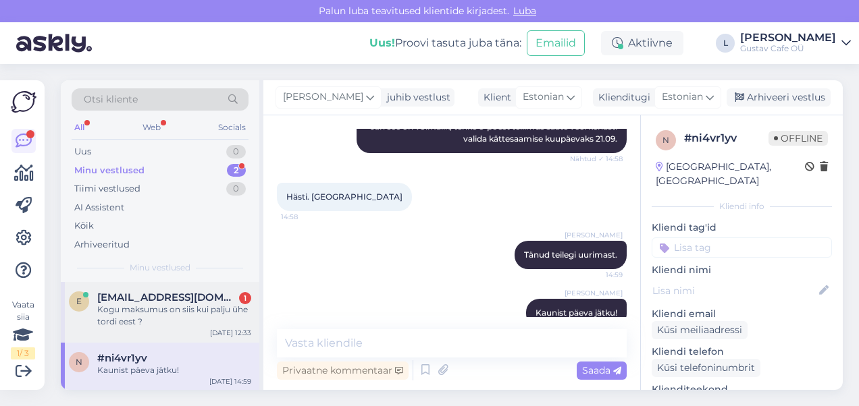
click at [230, 312] on div "Kogu maksumus on siis kui palju ühe tordi eest ?" at bounding box center [174, 316] width 154 height 24
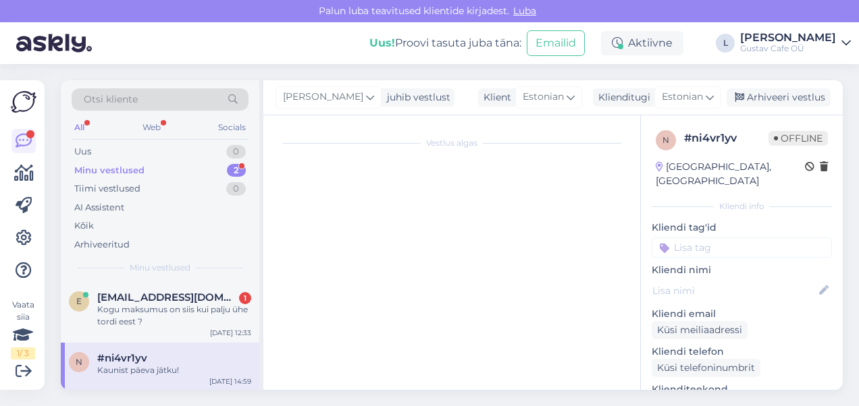
scroll to position [537, 0]
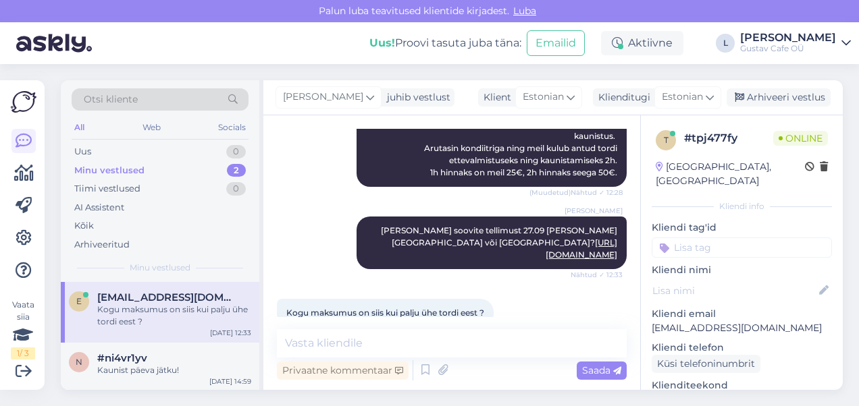
click at [513, 373] on div "Privaatne kommentaar Saada" at bounding box center [452, 371] width 350 height 26
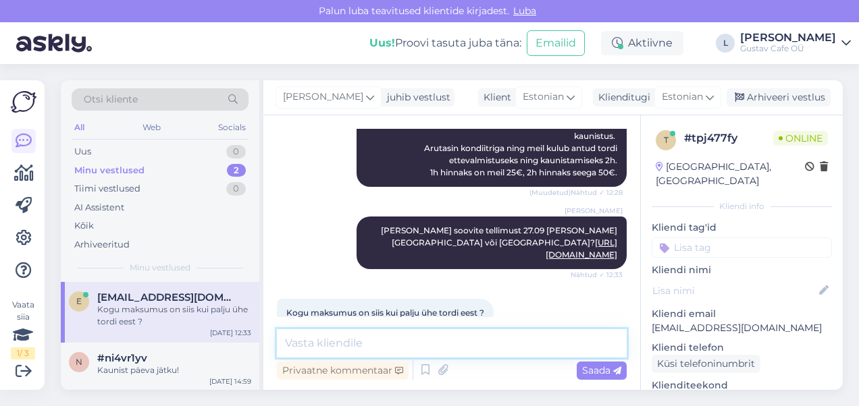
click at [508, 341] on textarea at bounding box center [452, 344] width 350 height 28
type textarea "Kuskil seal 175€, koos ühe käpapatrulli tegelasega."
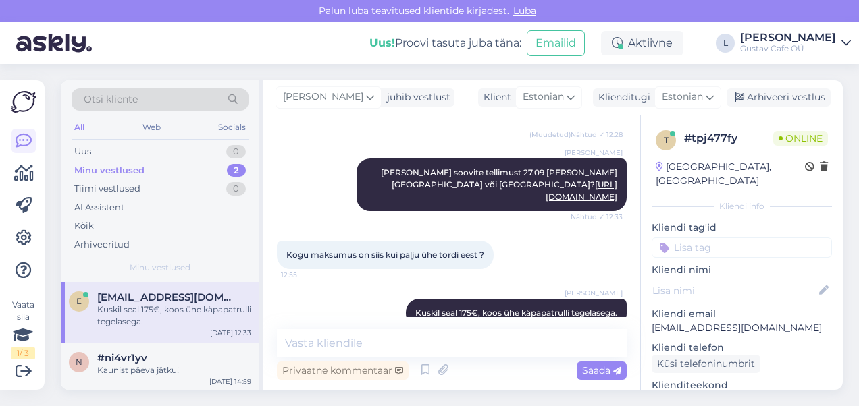
click at [506, 258] on div "Kogu maksumus on siis kui palju ühe tordi eest ? 12:55" at bounding box center [452, 255] width 350 height 58
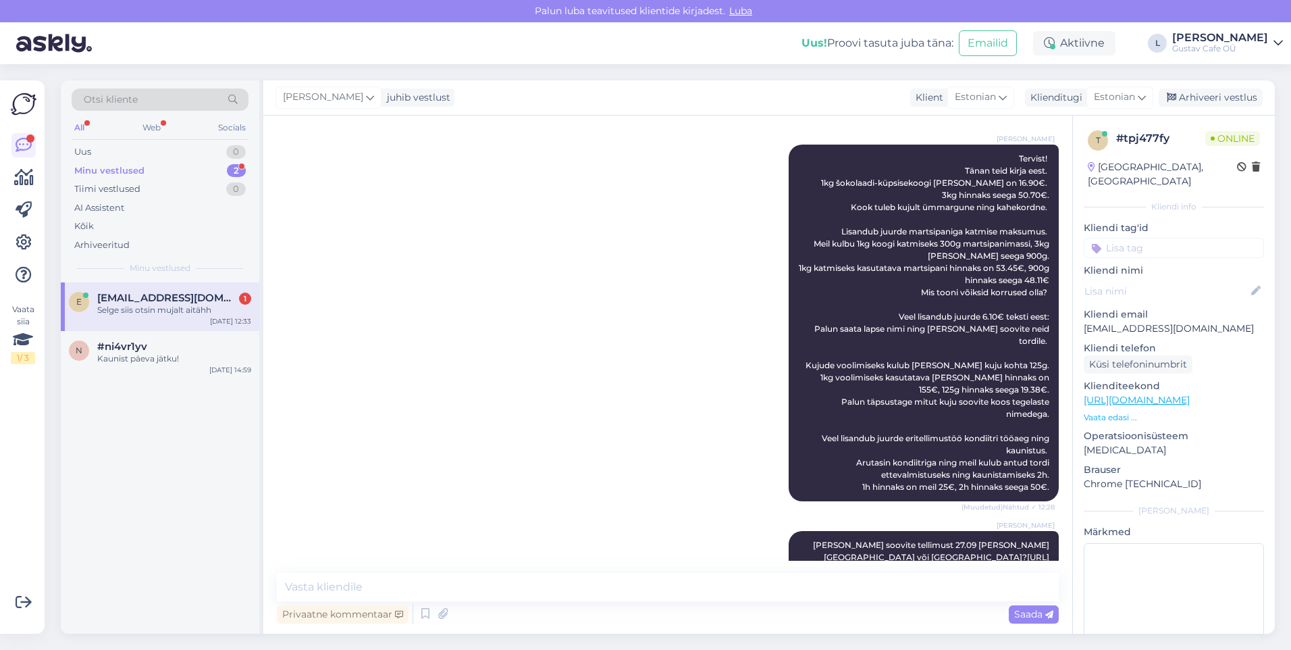
scroll to position [411, 0]
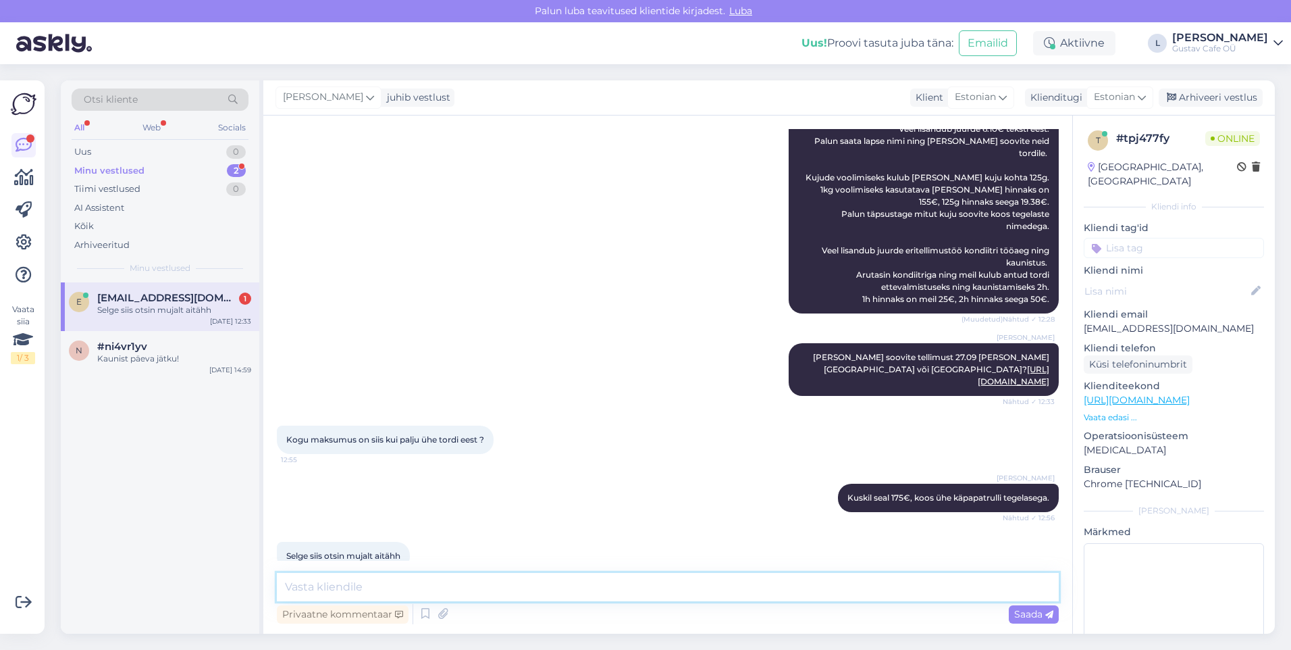
click at [460, 406] on textarea at bounding box center [668, 587] width 782 height 28
type textarea "Tänud vastamast, arvestan sellega. [GEOGRAPHIC_DATA]"
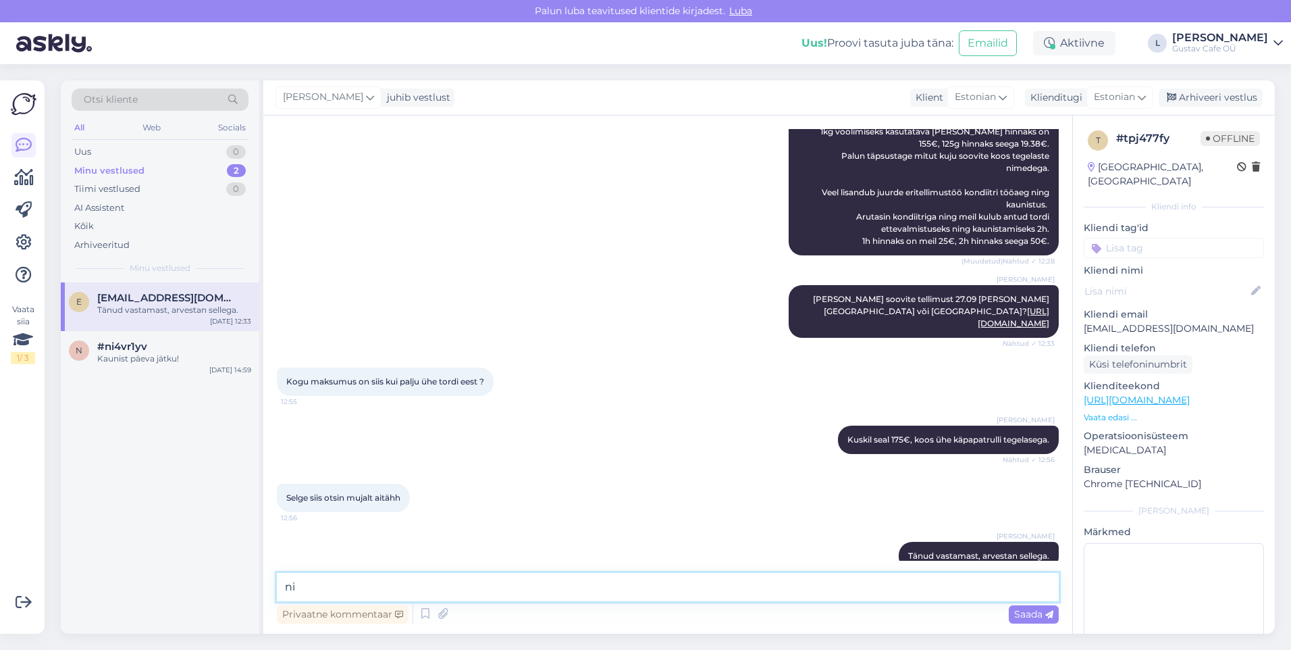
type textarea "n"
type textarea "Kaunist päeva jätku!"
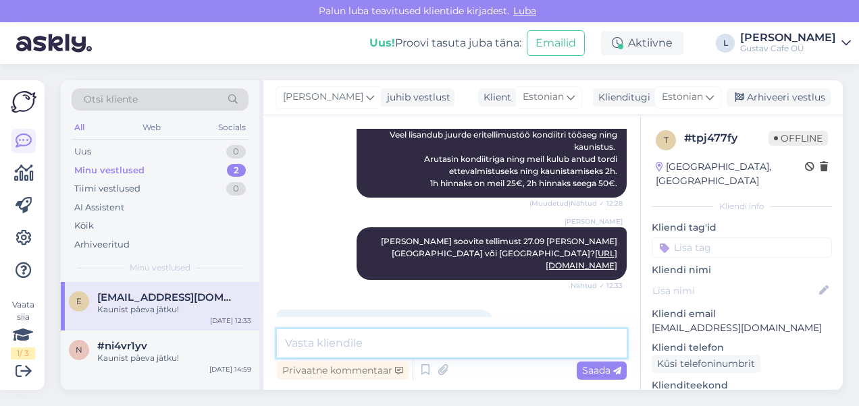
scroll to position [770, 0]
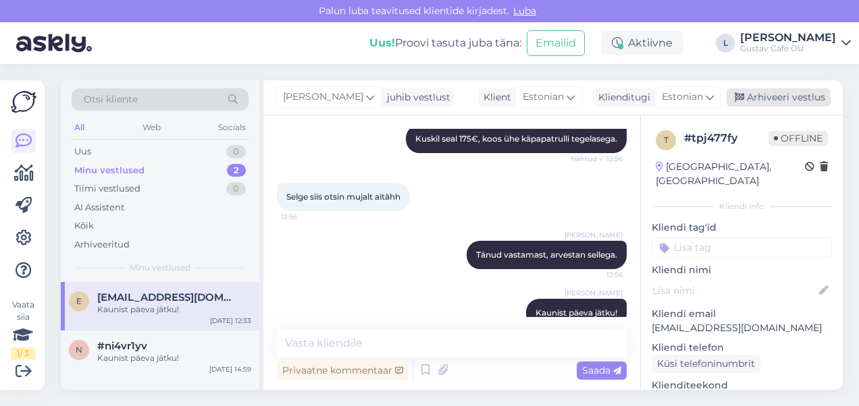
click at [791, 91] on div "Arhiveeri vestlus" at bounding box center [779, 97] width 104 height 18
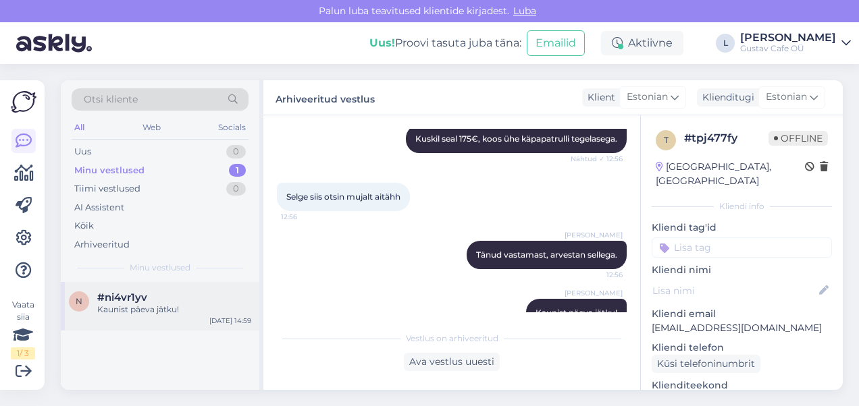
click at [194, 296] on div "#ni4vr1yv" at bounding box center [174, 298] width 154 height 12
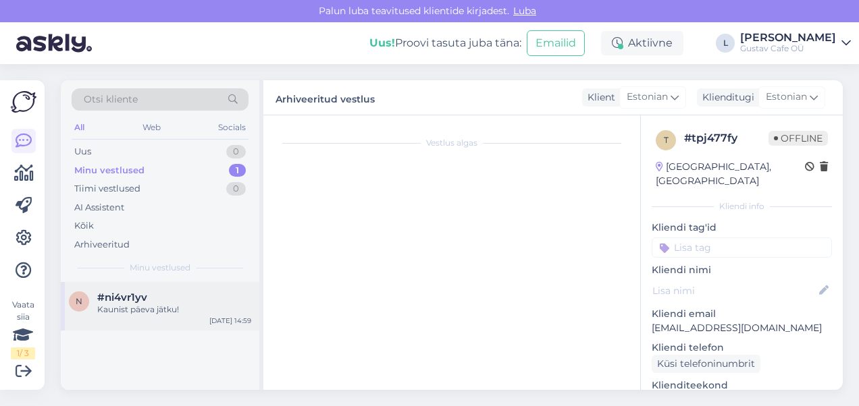
scroll to position [1164, 0]
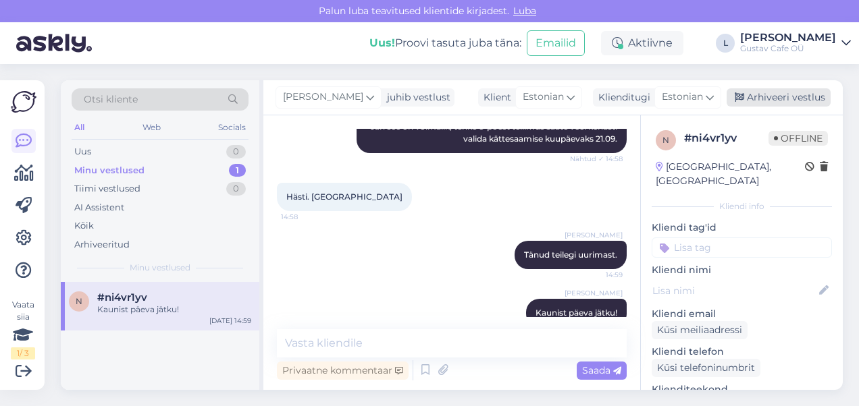
click at [759, 92] on div "Arhiveeri vestlus" at bounding box center [779, 97] width 104 height 18
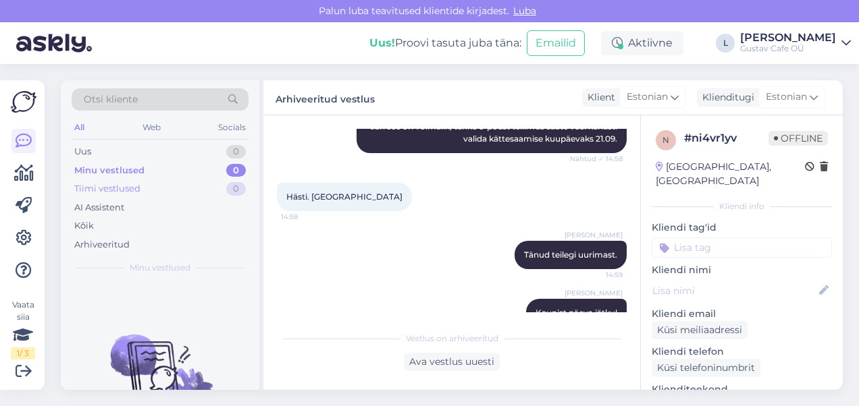
click at [164, 193] on div "Tiimi vestlused 0" at bounding box center [160, 189] width 177 height 19
click at [138, 151] on div "Uus 0" at bounding box center [160, 151] width 177 height 19
